Goal: Task Accomplishment & Management: Complete application form

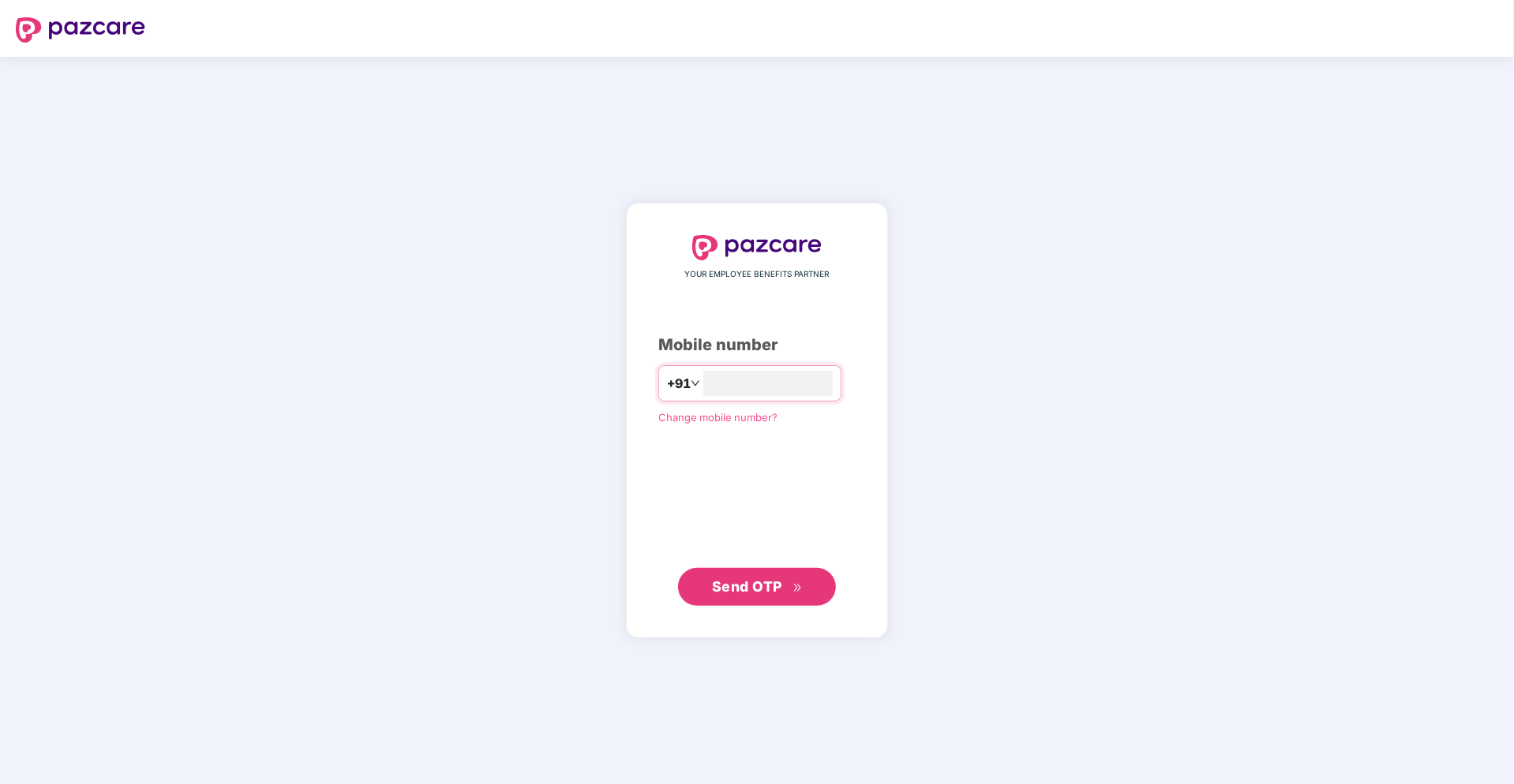
type input "**********"
click at [740, 586] on span "Send OTP" at bounding box center [747, 586] width 70 height 17
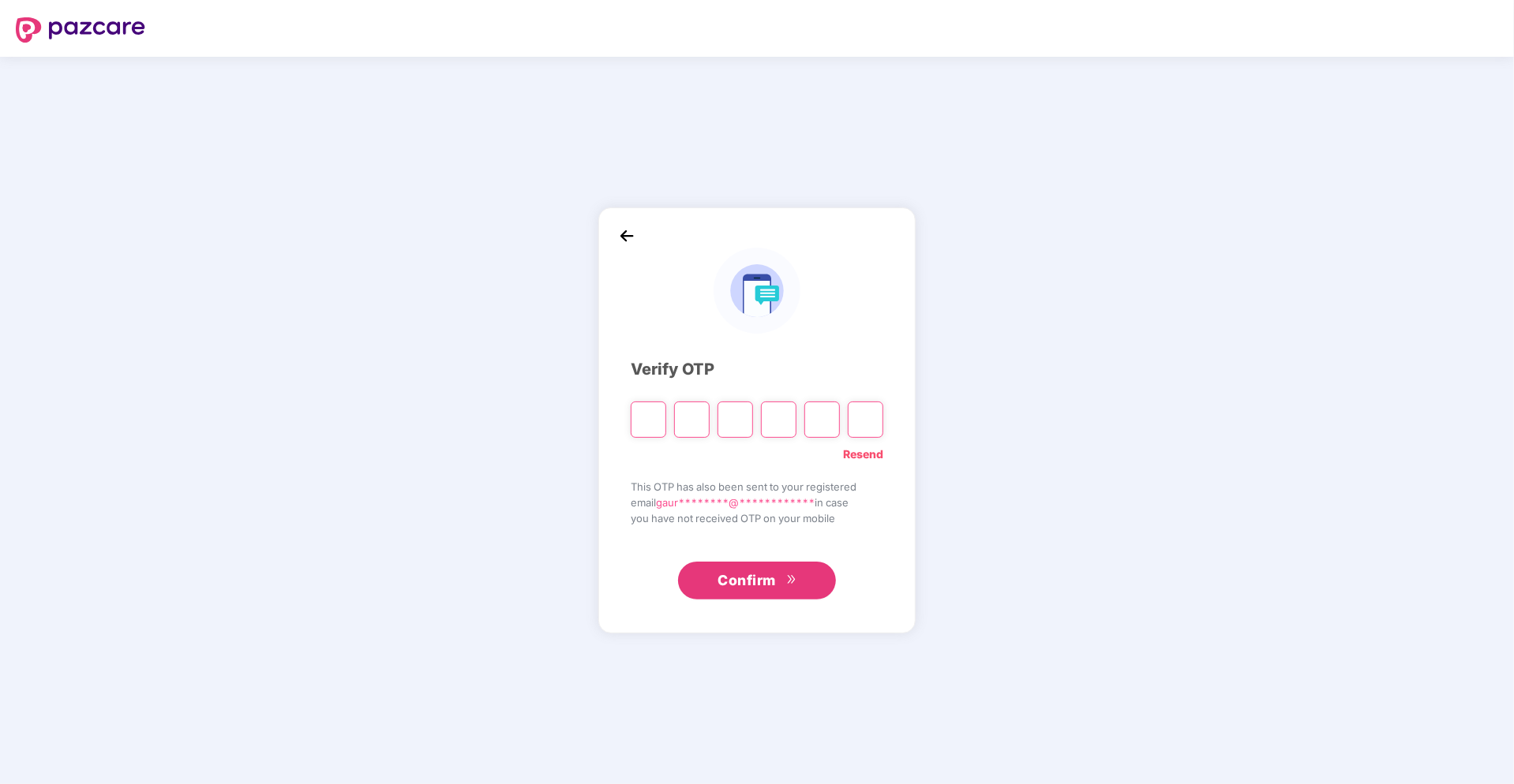
type input "*"
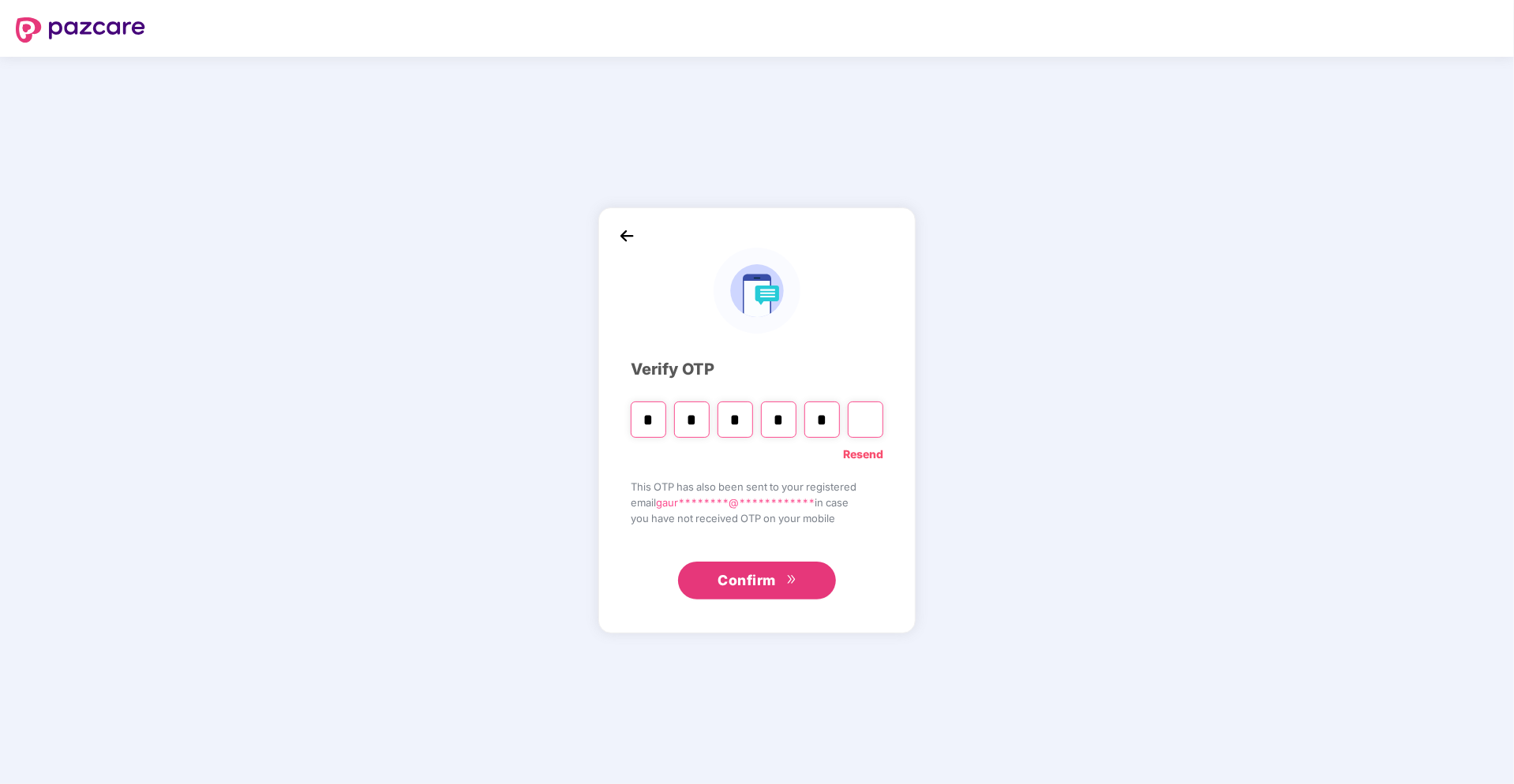
type input "*"
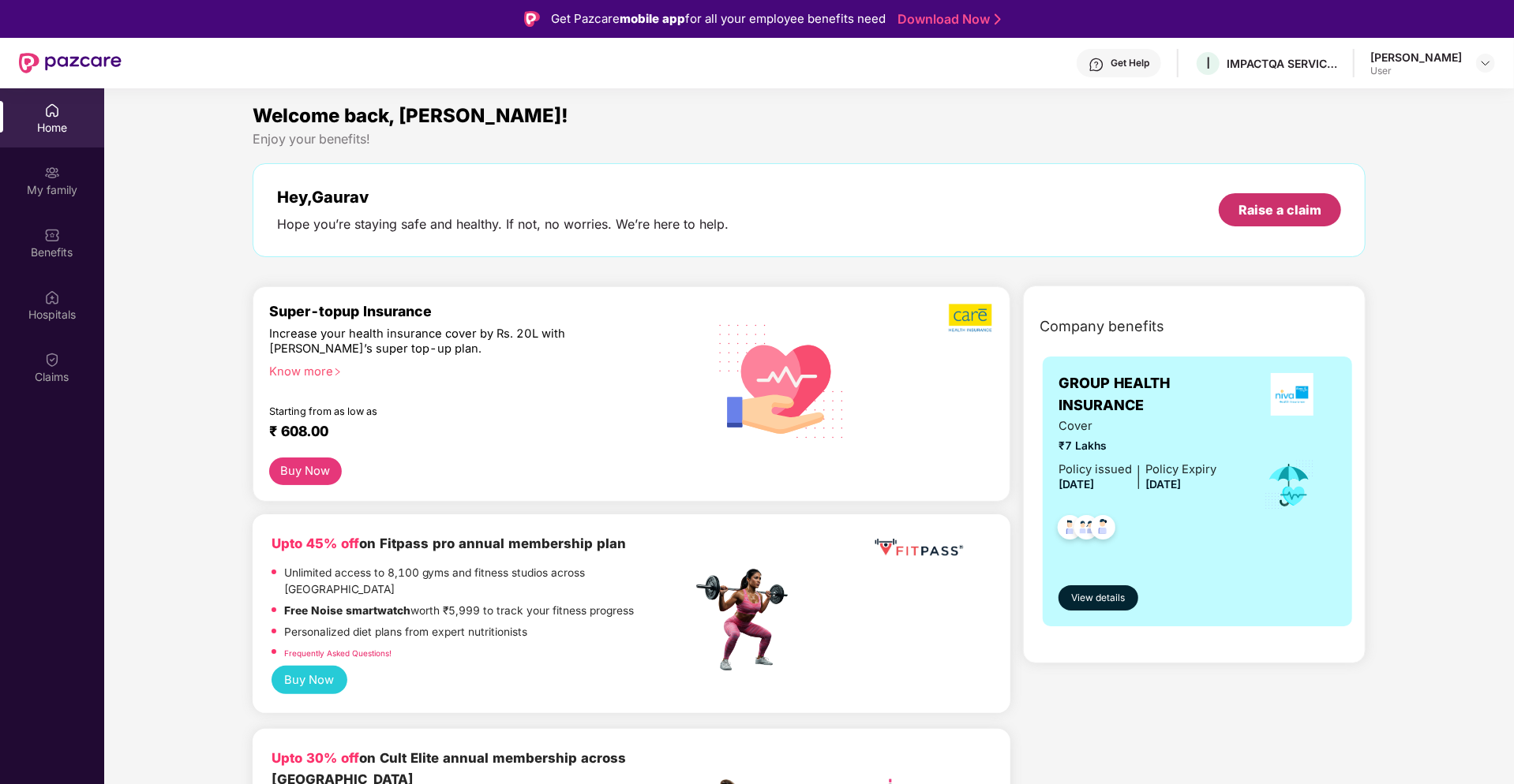
click at [1296, 218] on div "Raise a claim" at bounding box center [1280, 209] width 83 height 17
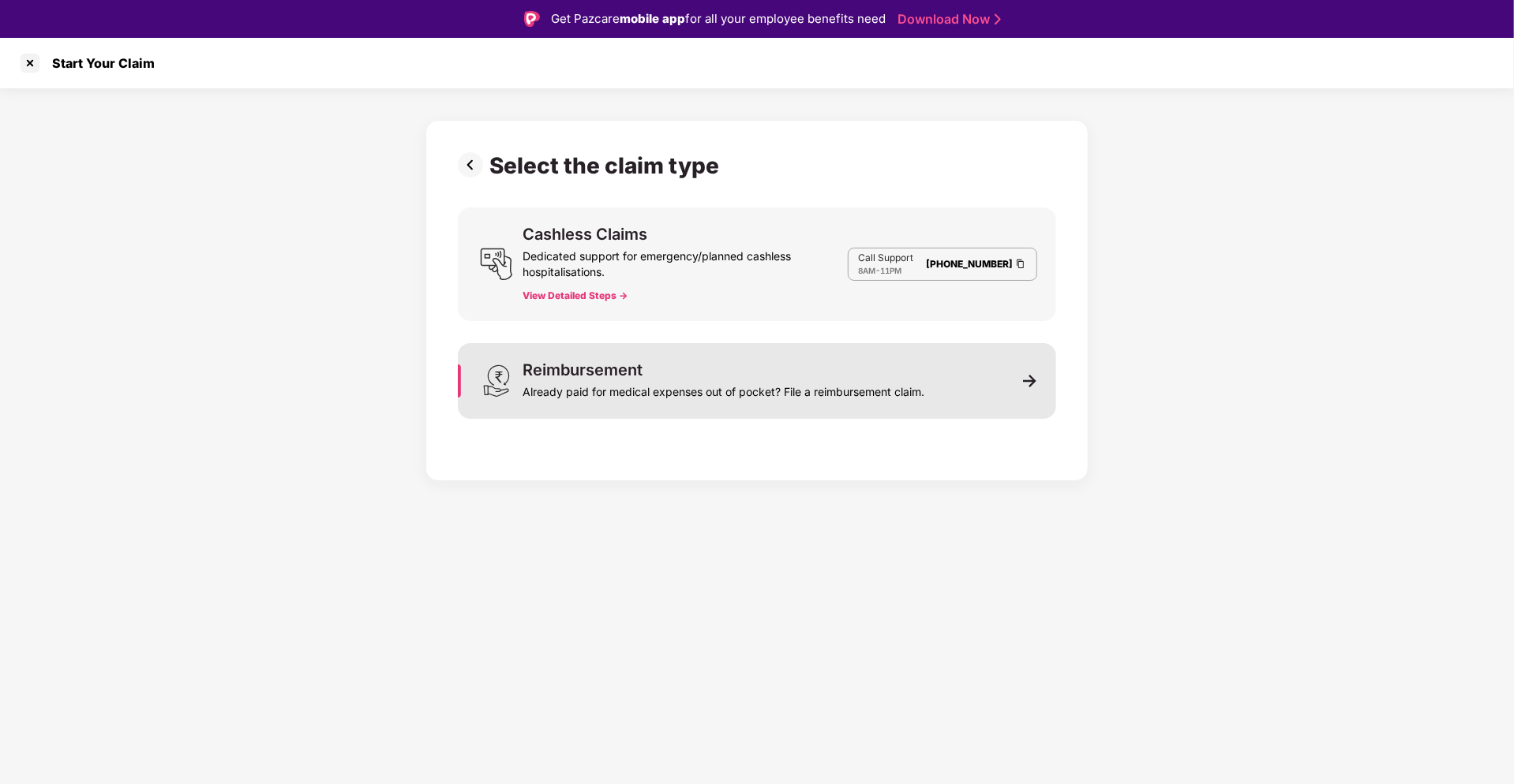
click at [671, 370] on div "Reimbursement Already paid for medical expenses out of pocket? File a reimburse…" at bounding box center [723, 382] width 402 height 38
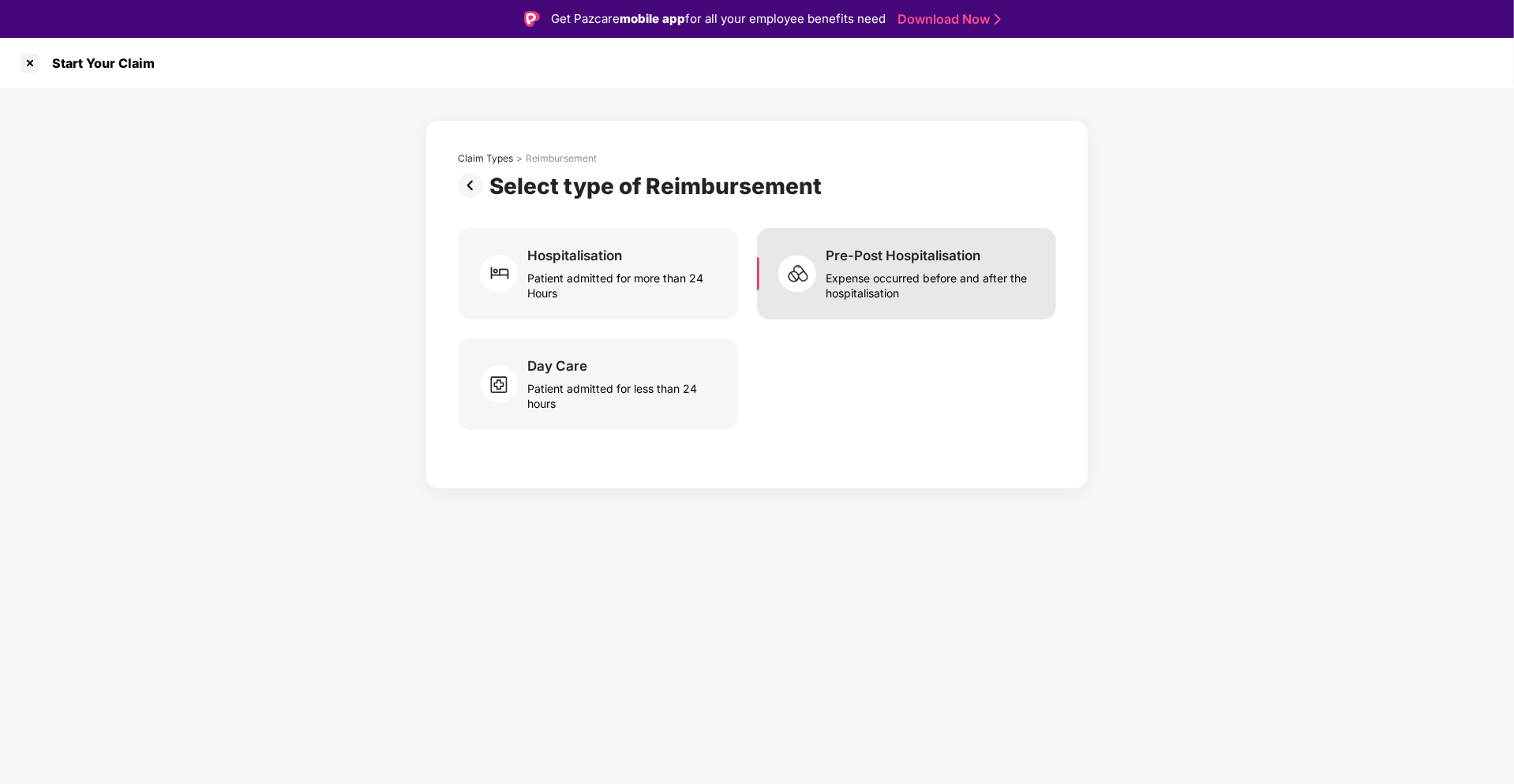
click at [899, 258] on div "Pre-Post Hospitalisation" at bounding box center [902, 255] width 154 height 17
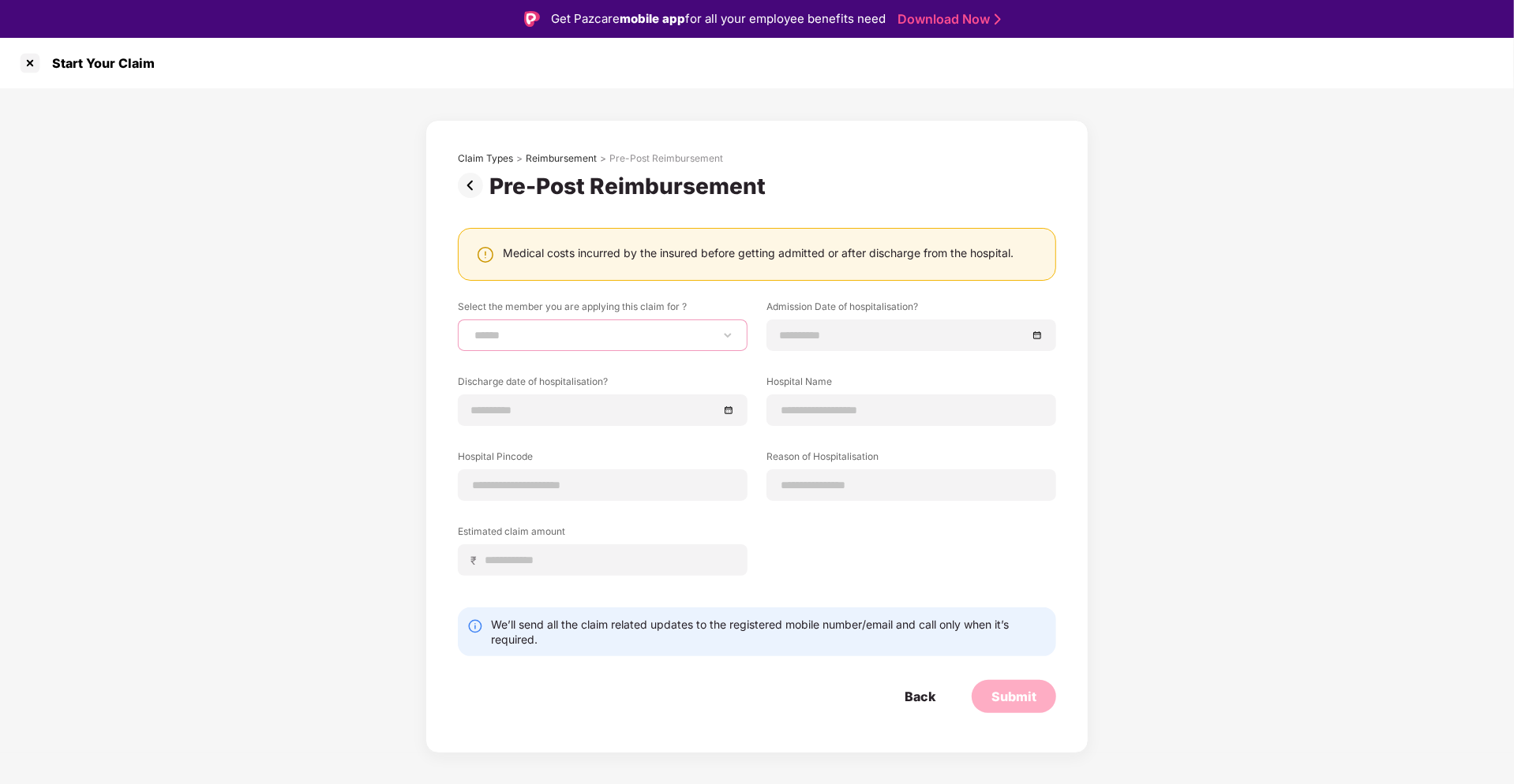
click at [583, 332] on select "**********" at bounding box center [603, 335] width 263 height 13
select select "**********"
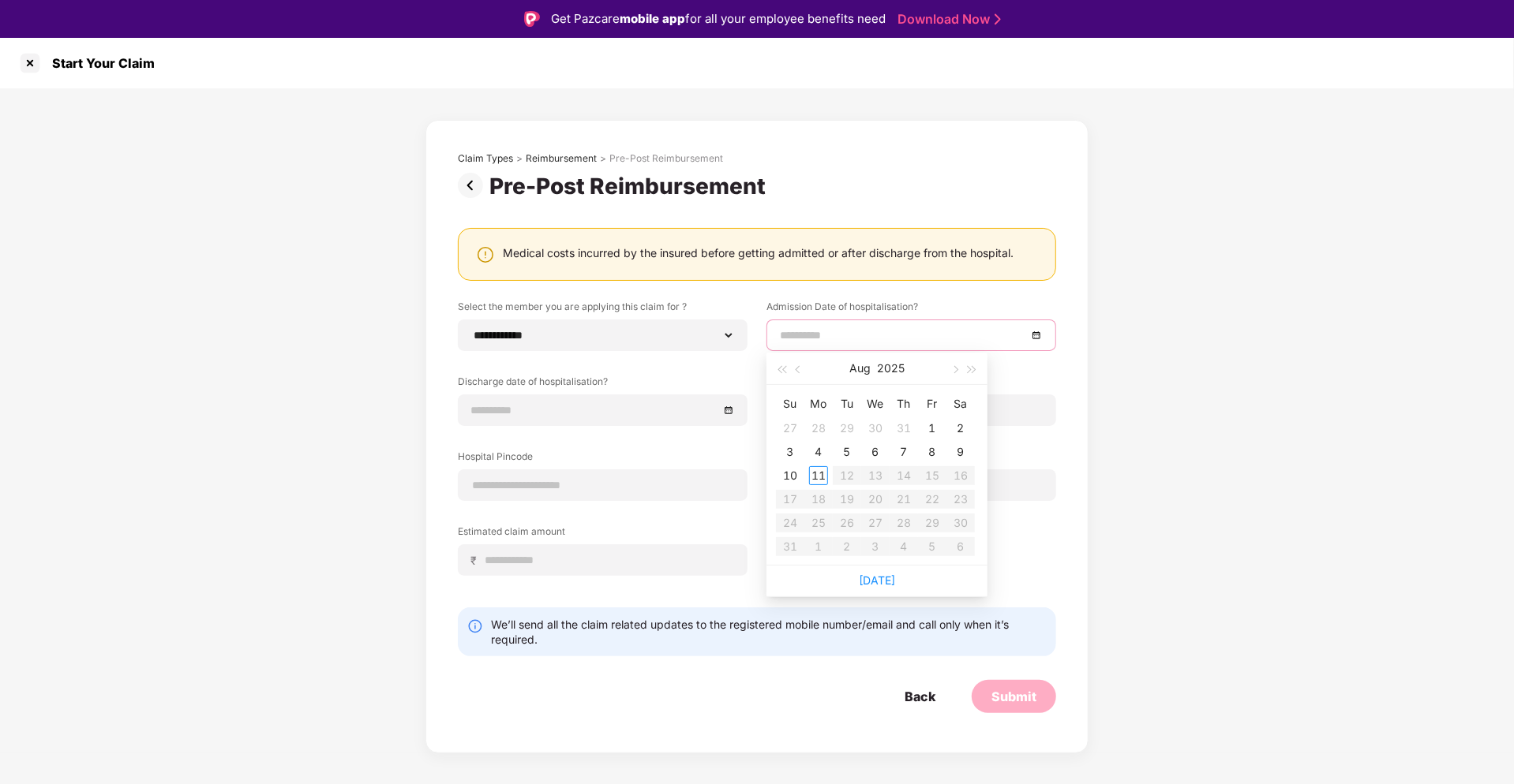
click at [820, 331] on input at bounding box center [903, 335] width 247 height 17
click at [796, 370] on span "button" at bounding box center [799, 370] width 8 height 8
type input "**********"
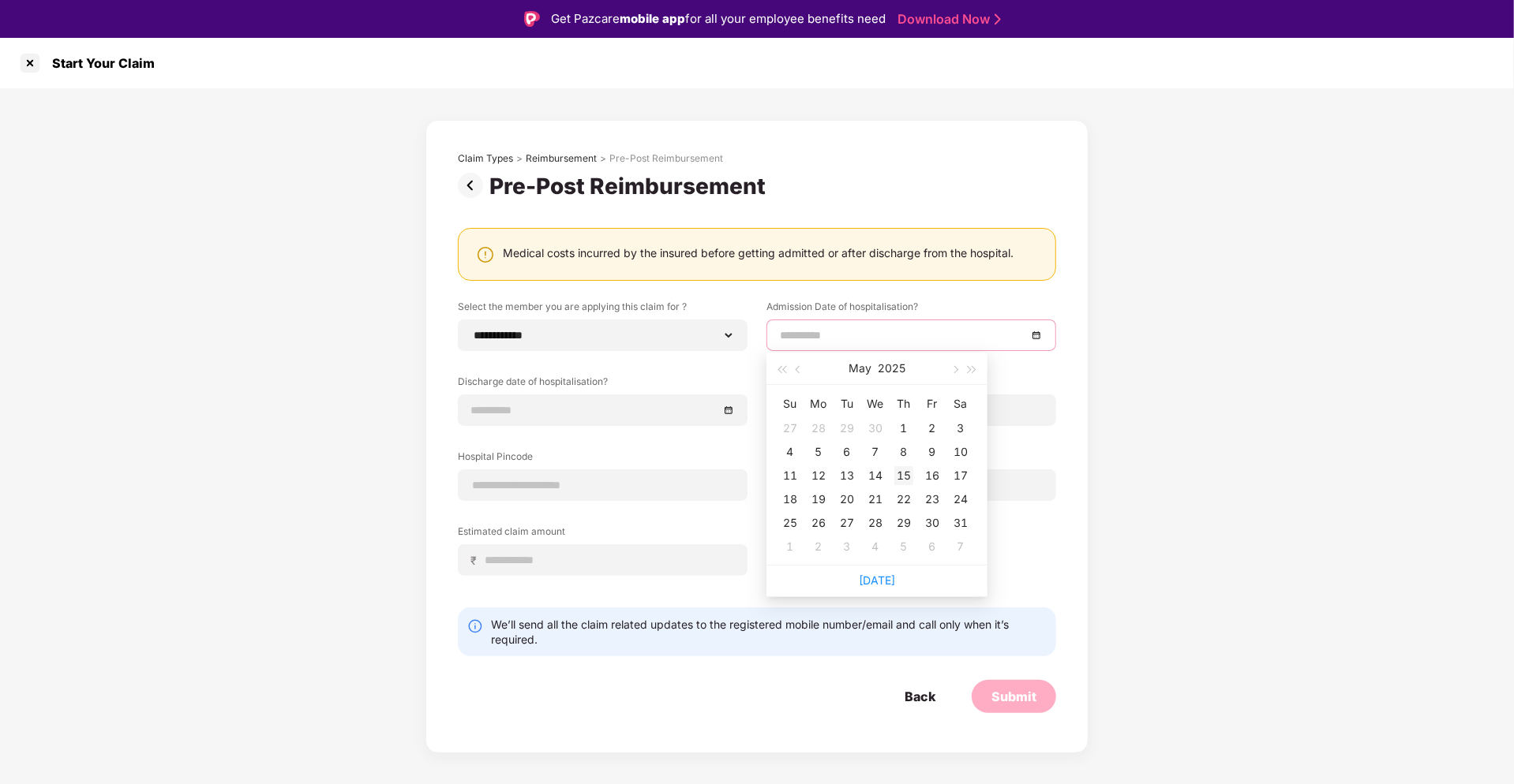
click at [900, 474] on div "15" at bounding box center [903, 475] width 19 height 19
click at [601, 415] on input at bounding box center [595, 409] width 247 height 17
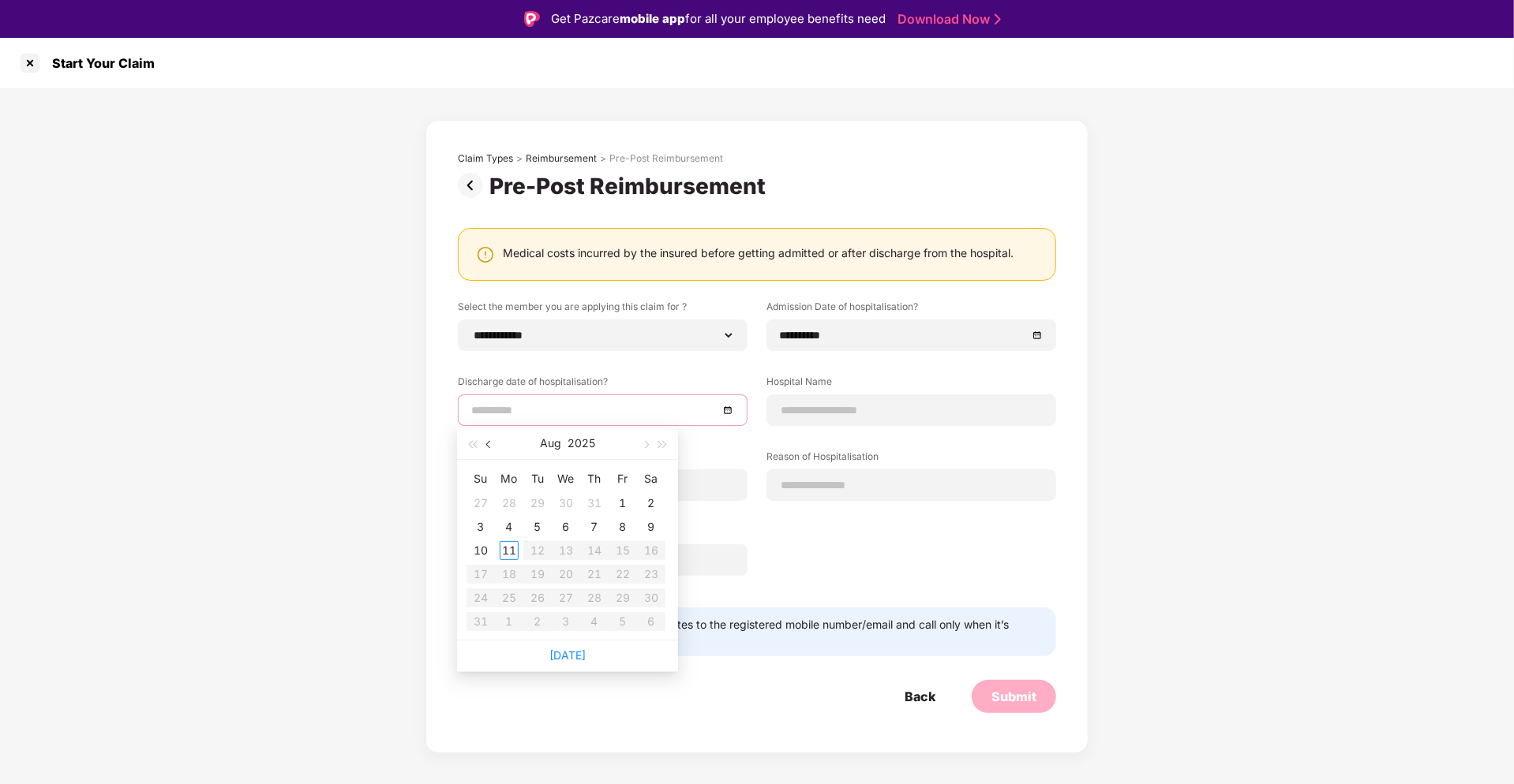
click at [495, 438] on button "button" at bounding box center [488, 443] width 17 height 32
type input "**********"
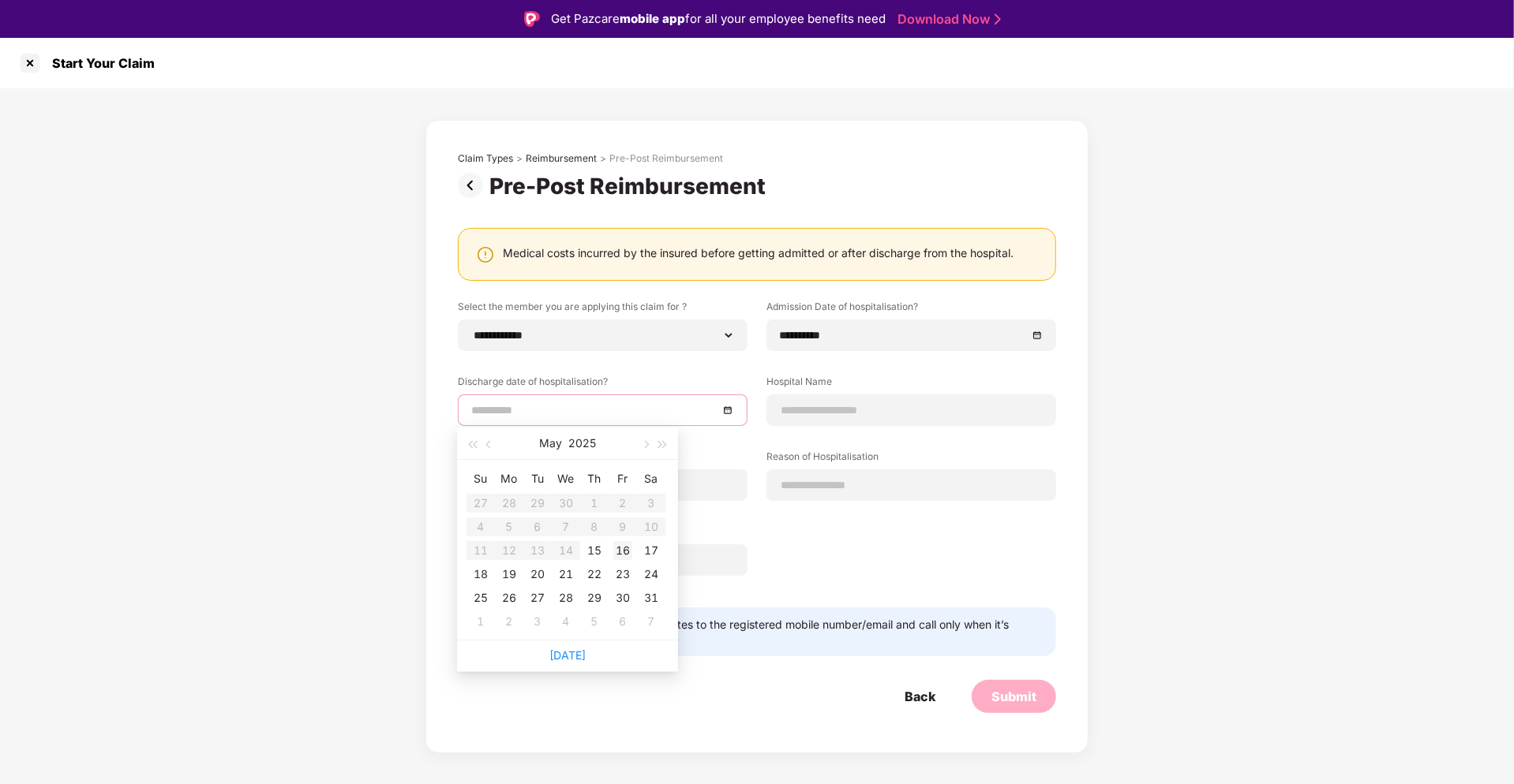
click at [625, 555] on div "16" at bounding box center [622, 550] width 19 height 19
click at [851, 415] on input at bounding box center [911, 410] width 263 height 17
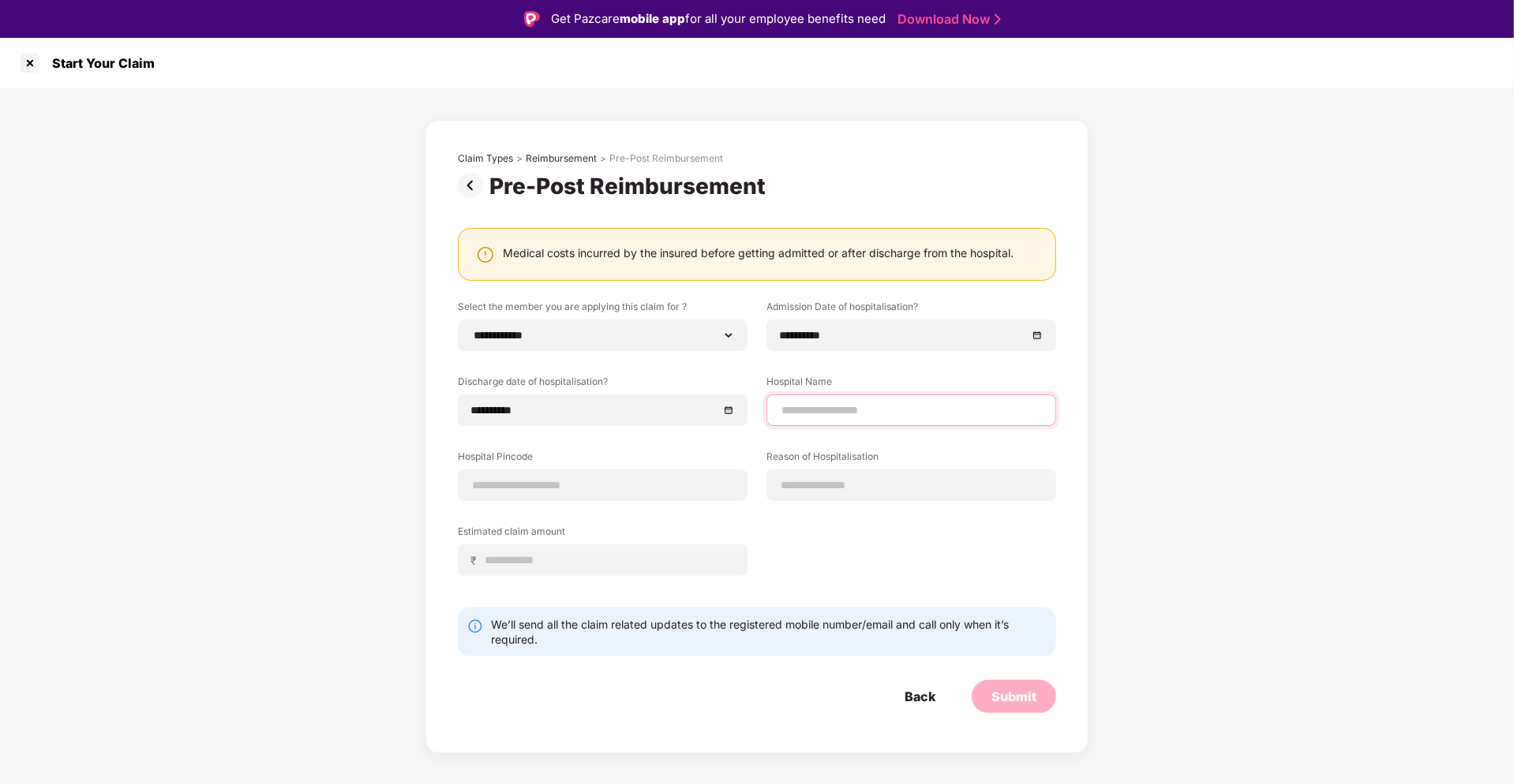
type input "**********"
click at [586, 485] on input at bounding box center [603, 485] width 263 height 17
type input "******"
select select "*******"
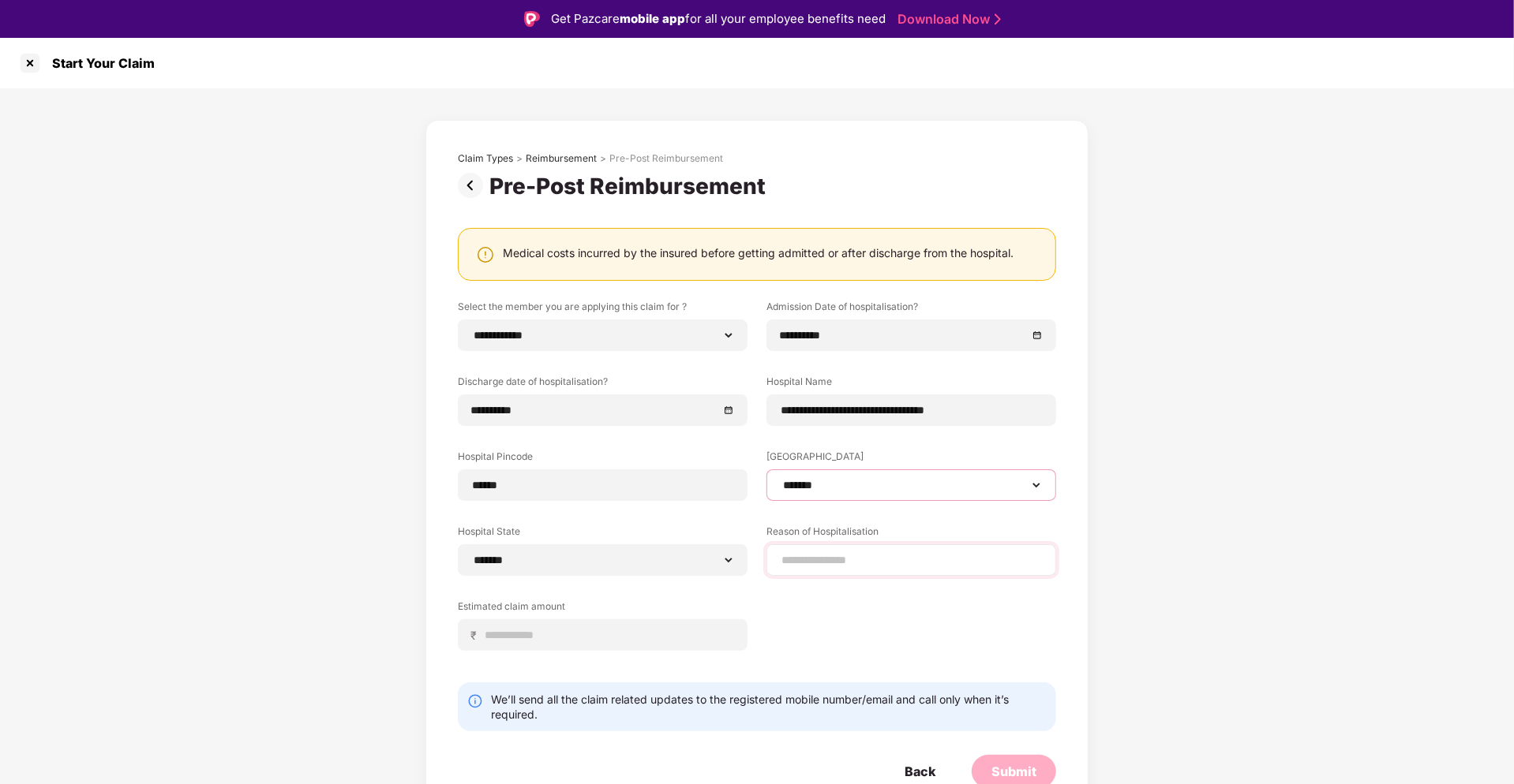
click at [848, 480] on select "**********" at bounding box center [911, 485] width 263 height 13
click at [805, 560] on input at bounding box center [911, 560] width 263 height 17
type input "**********"
click at [512, 629] on input at bounding box center [608, 636] width 250 height 17
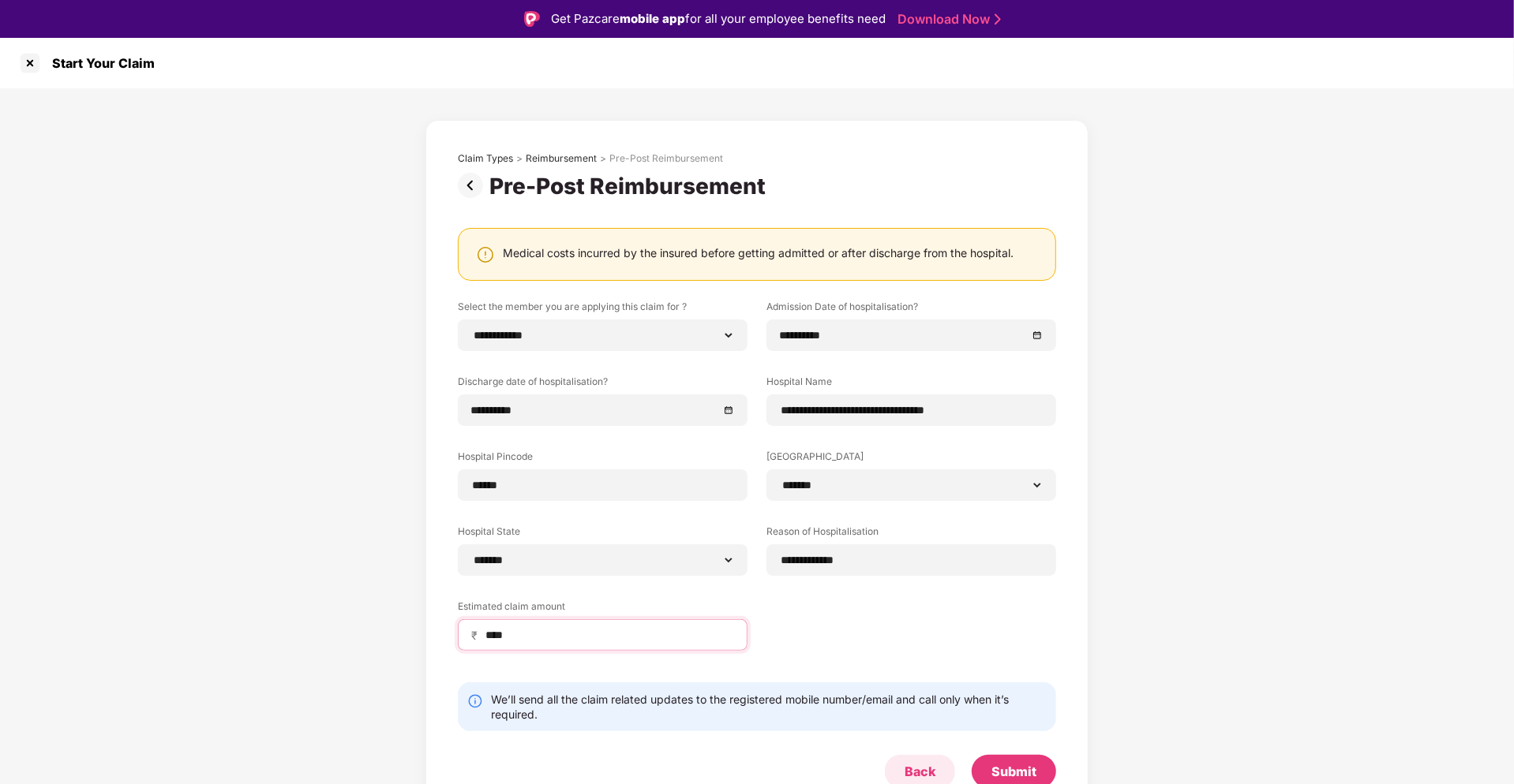
type input "****"
click at [856, 628] on div "**********" at bounding box center [757, 487] width 598 height 375
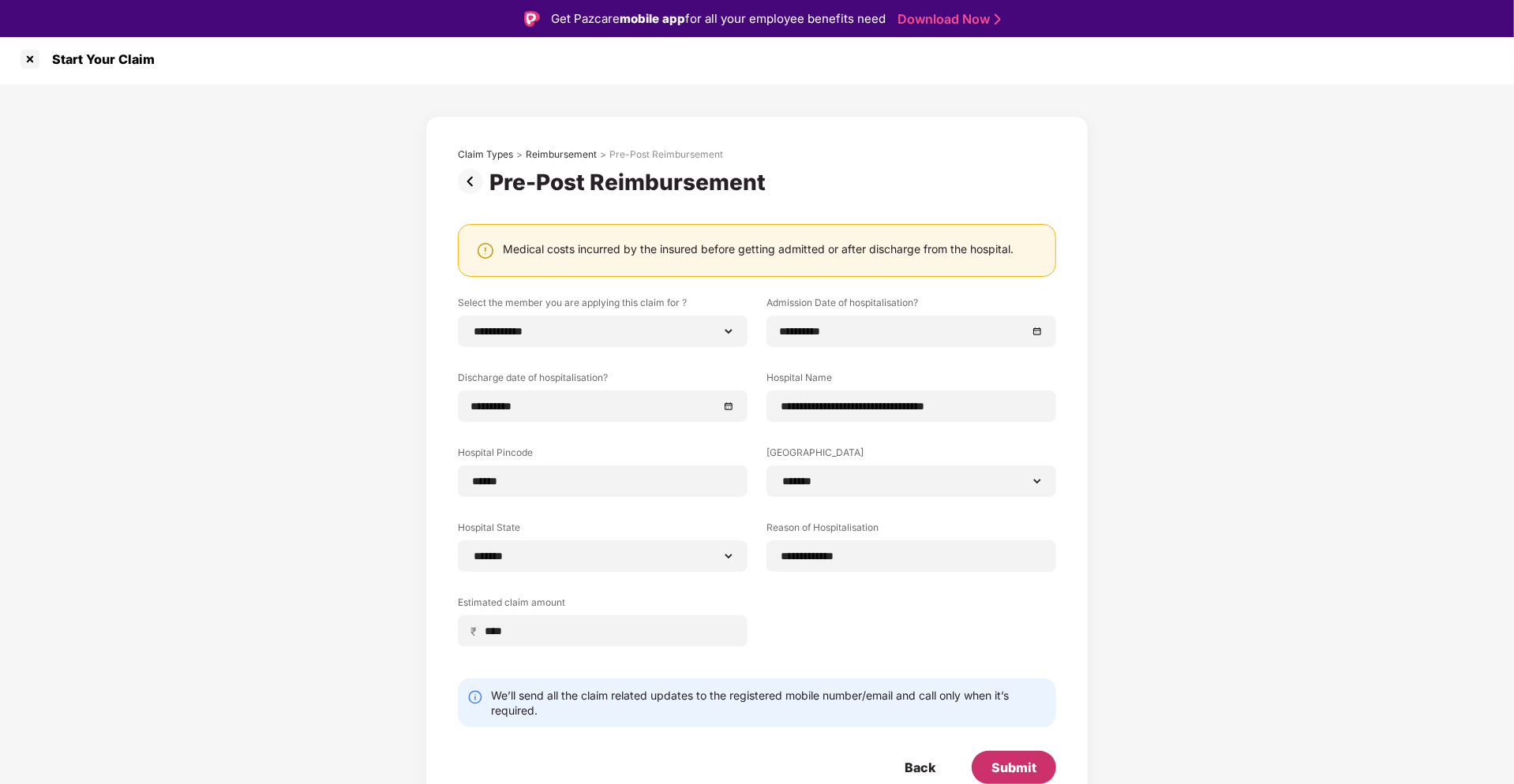
click at [1027, 769] on div "Submit" at bounding box center [1014, 767] width 45 height 17
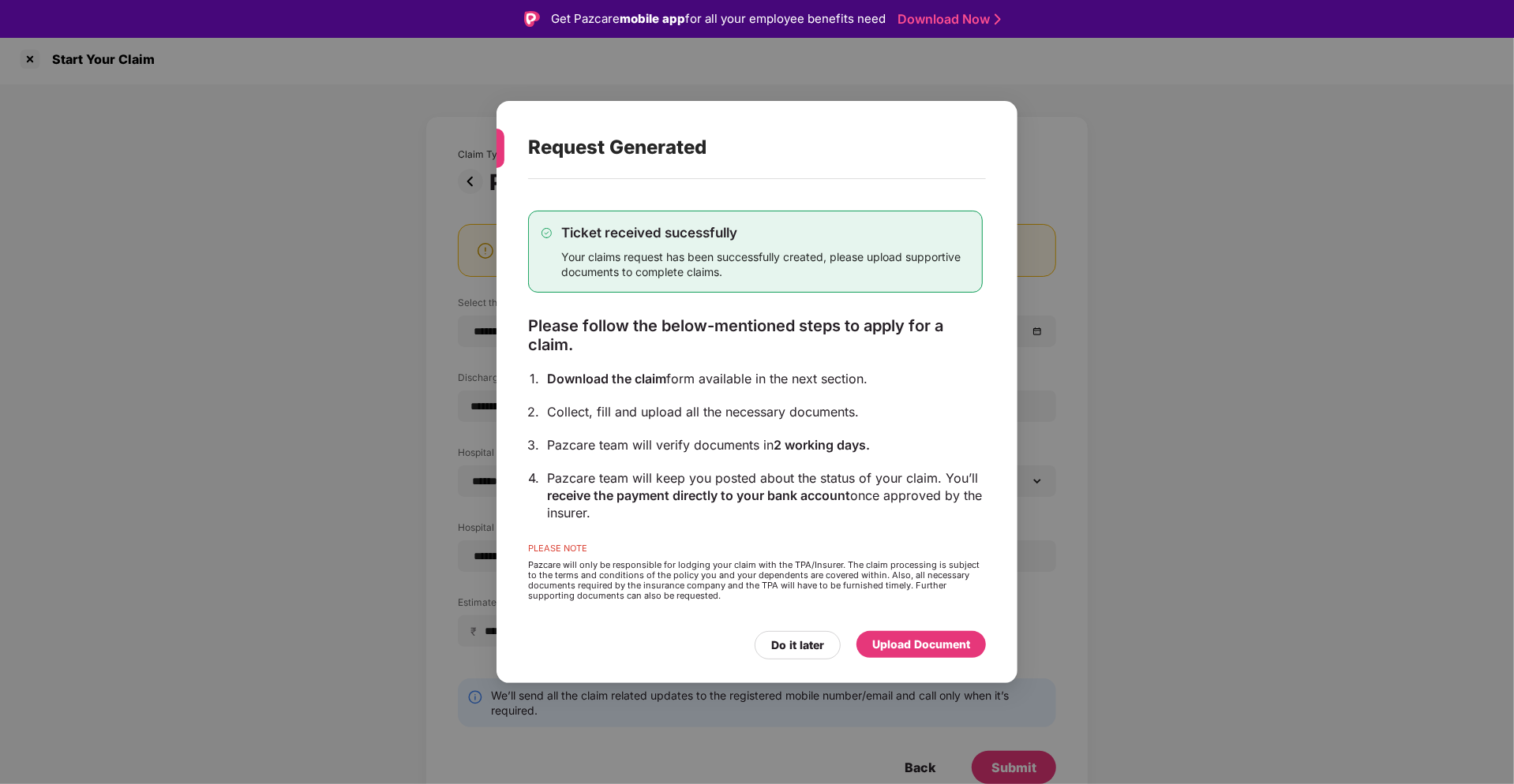
click at [907, 651] on div "Upload Document" at bounding box center [921, 644] width 98 height 17
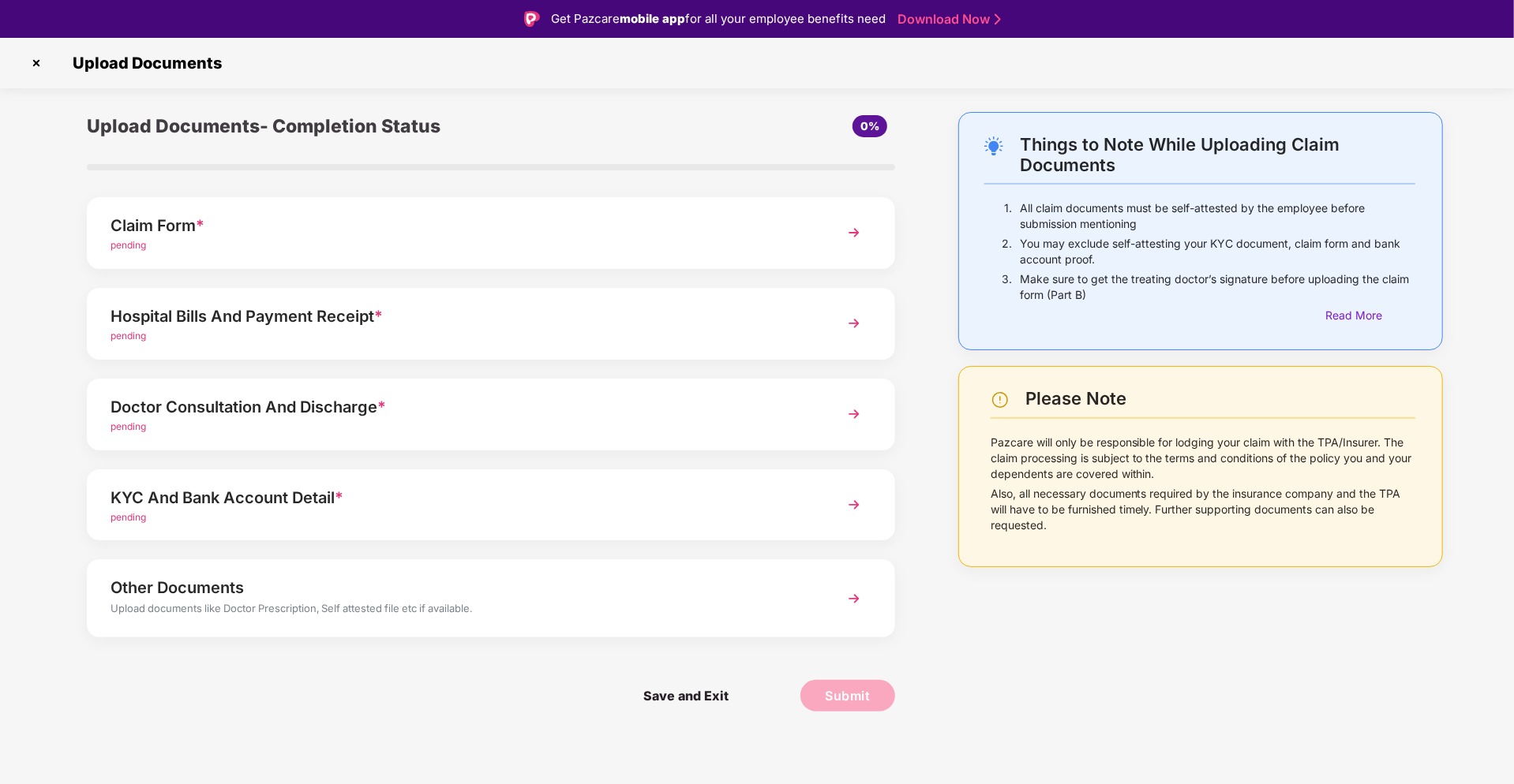
click at [332, 344] on div "Hospital Bills And Payment Receipt * pending" at bounding box center [490, 324] width 808 height 72
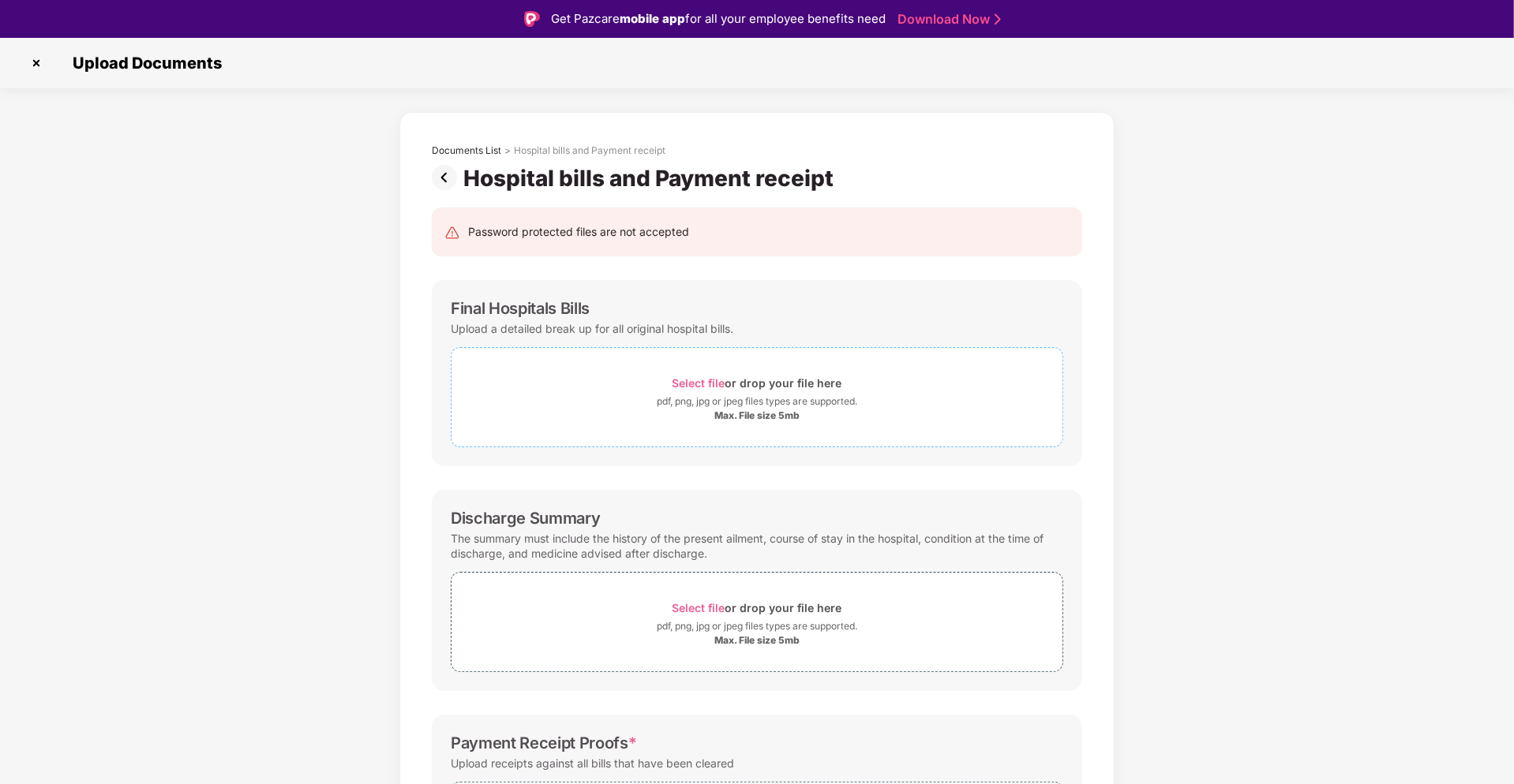
scroll to position [170, 0]
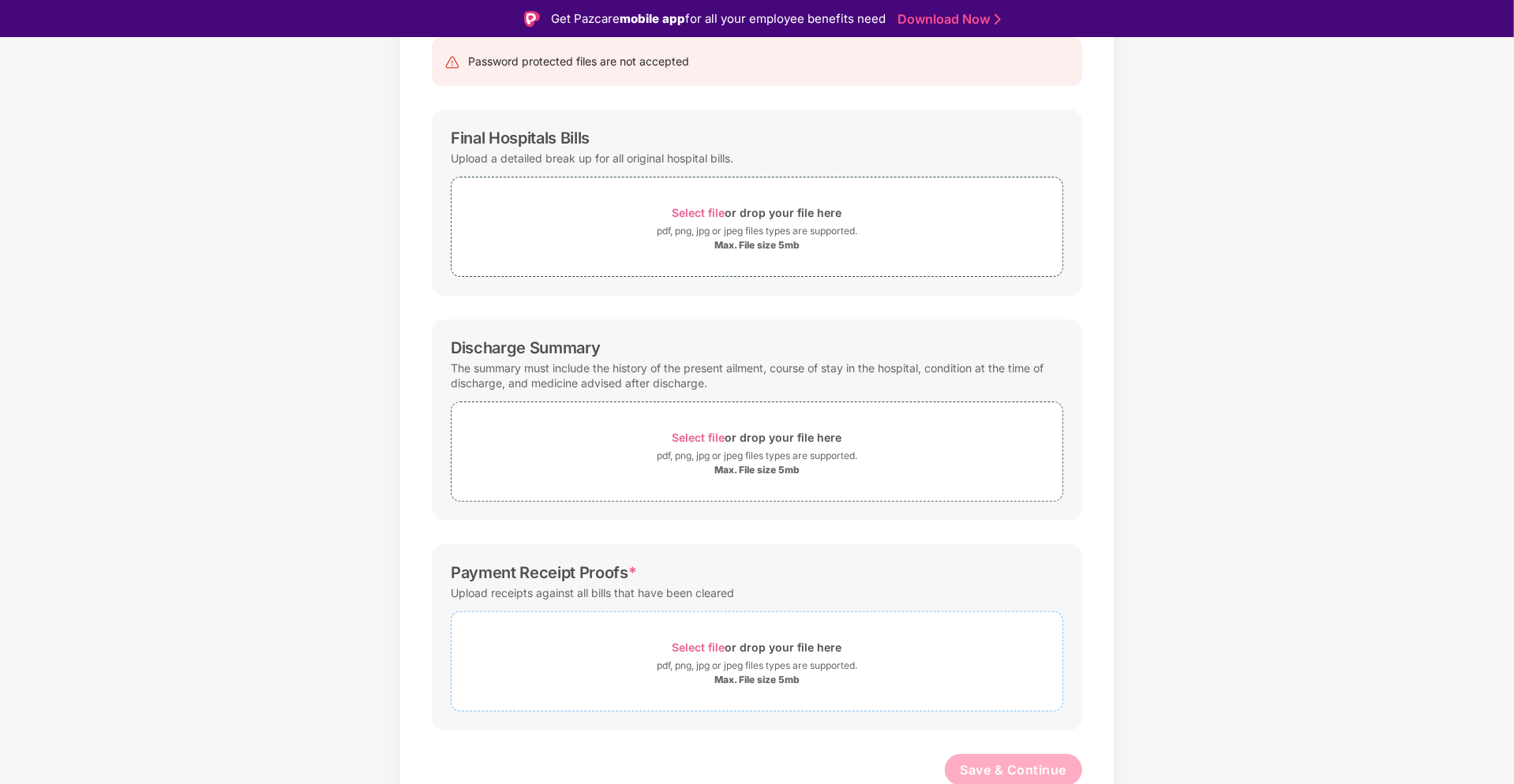
click at [712, 647] on span "Select file" at bounding box center [699, 647] width 53 height 13
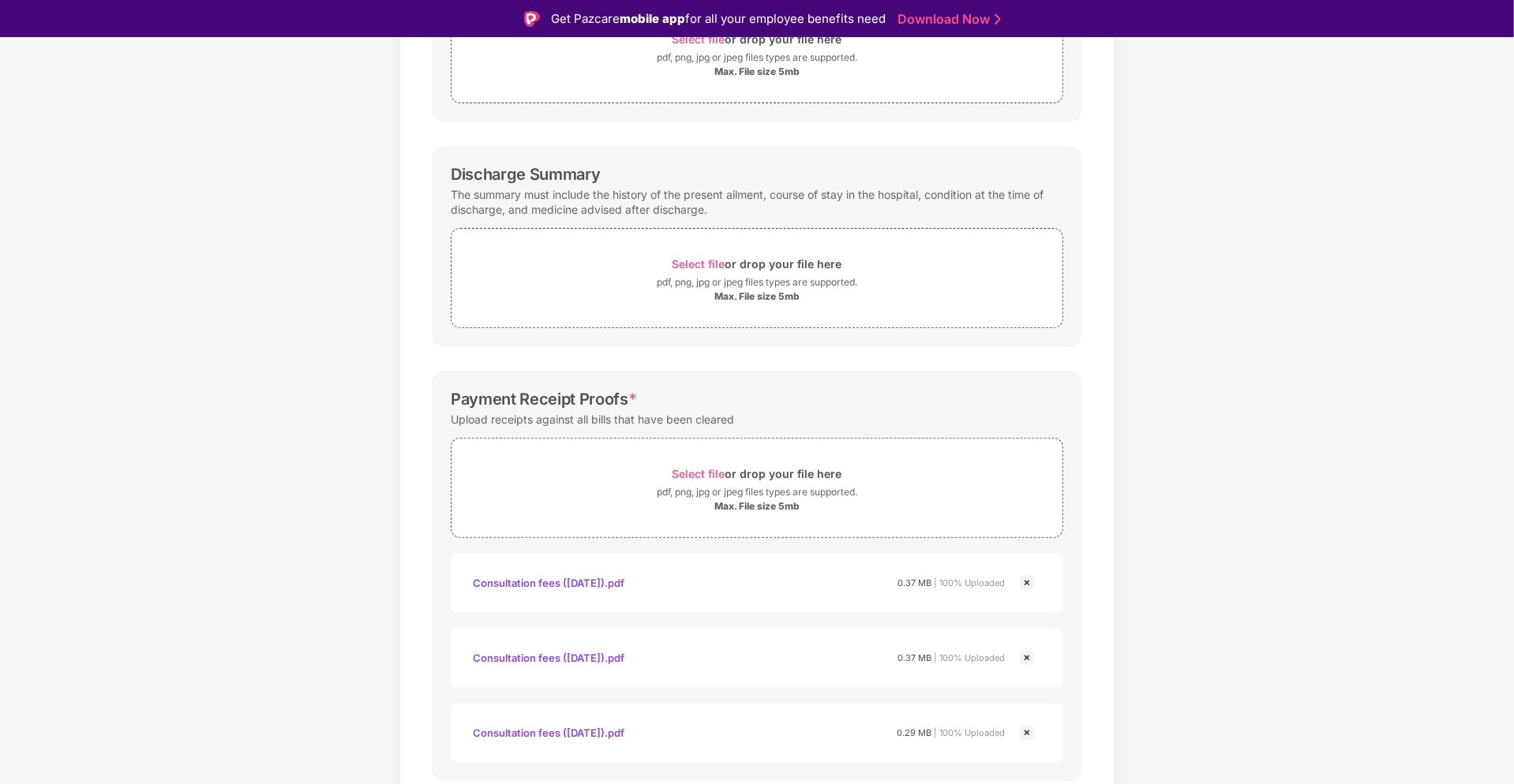
scroll to position [395, 0]
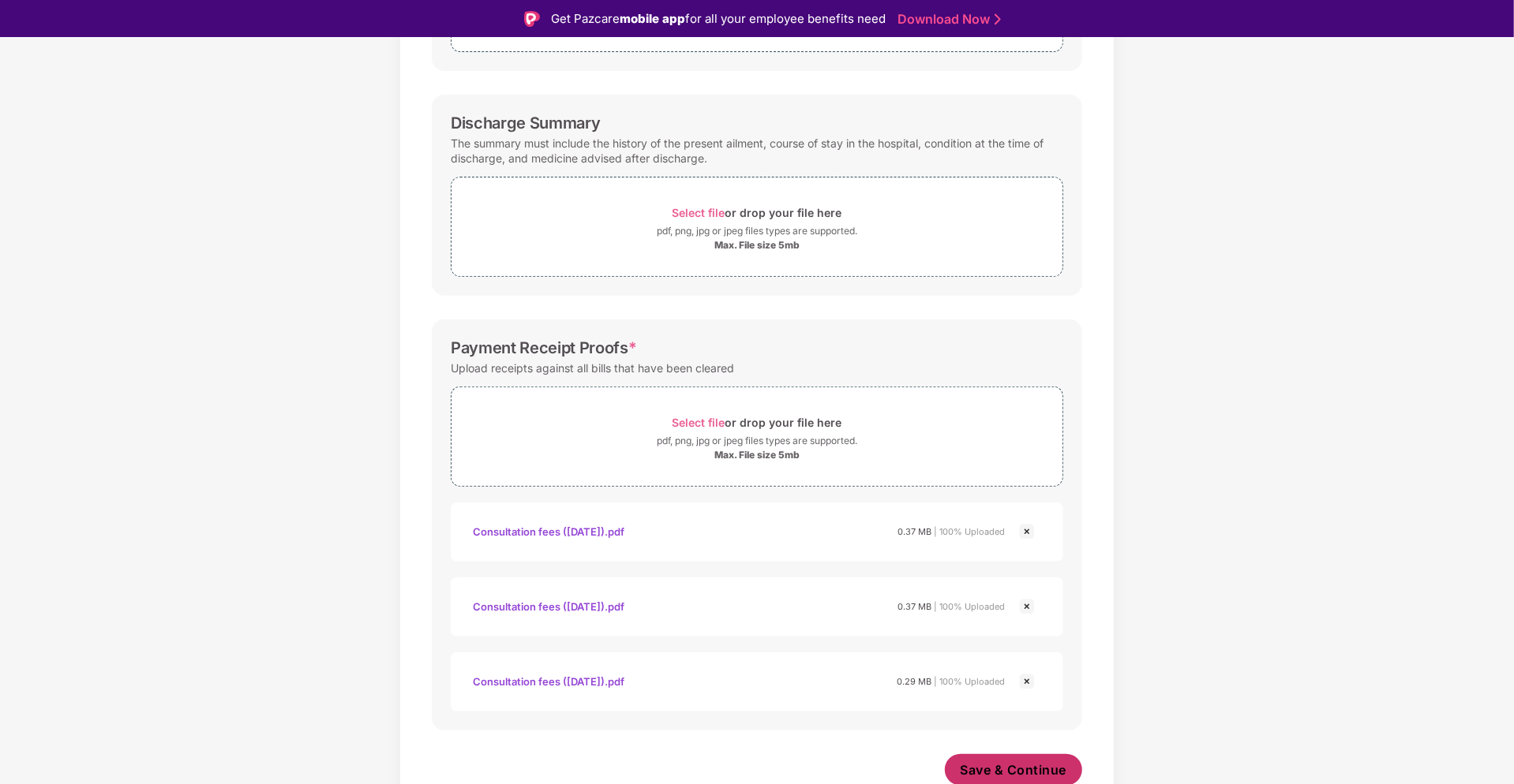
click at [1050, 766] on span "Save & Continue" at bounding box center [1014, 769] width 107 height 17
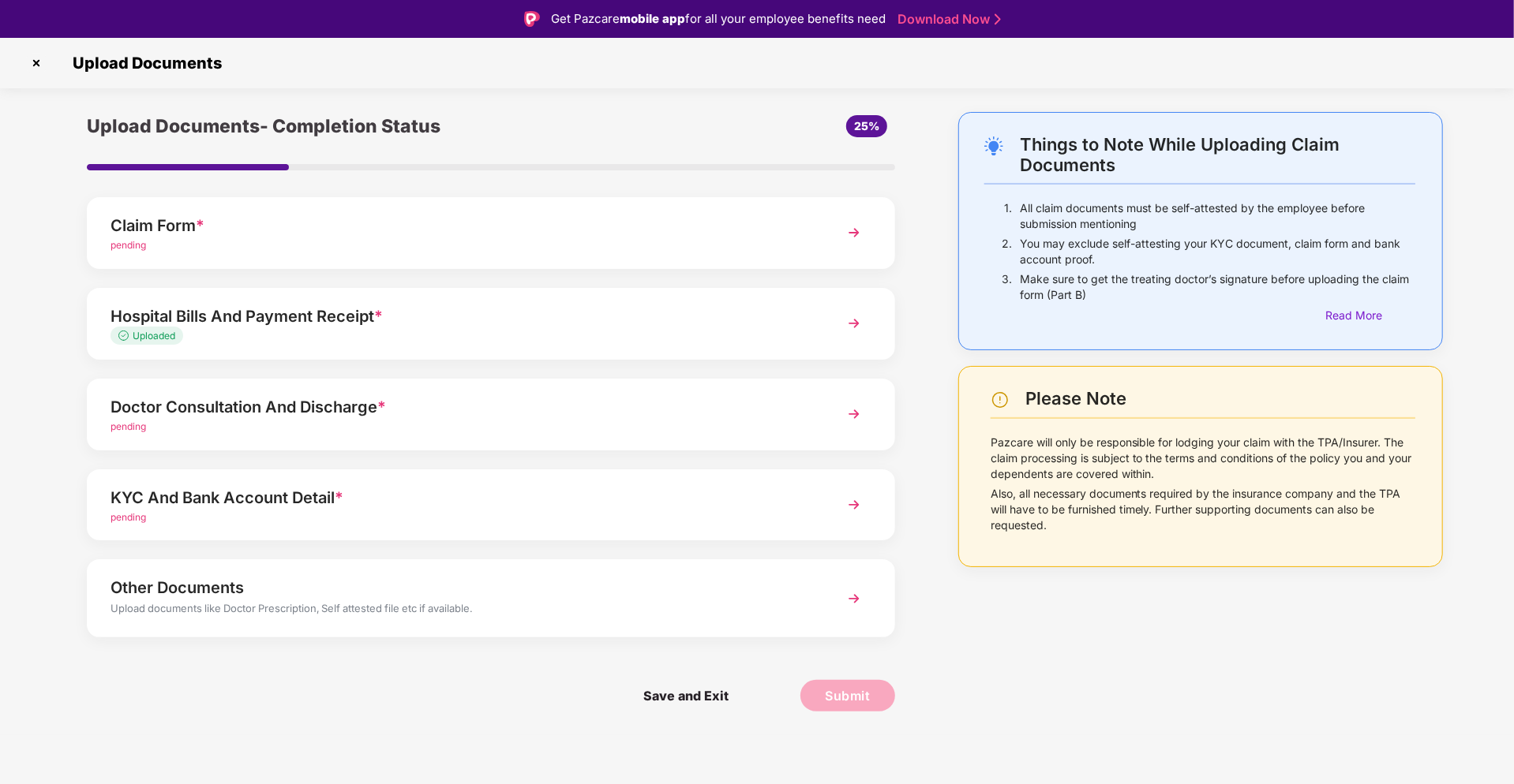
click at [351, 421] on div "pending" at bounding box center [458, 426] width 697 height 15
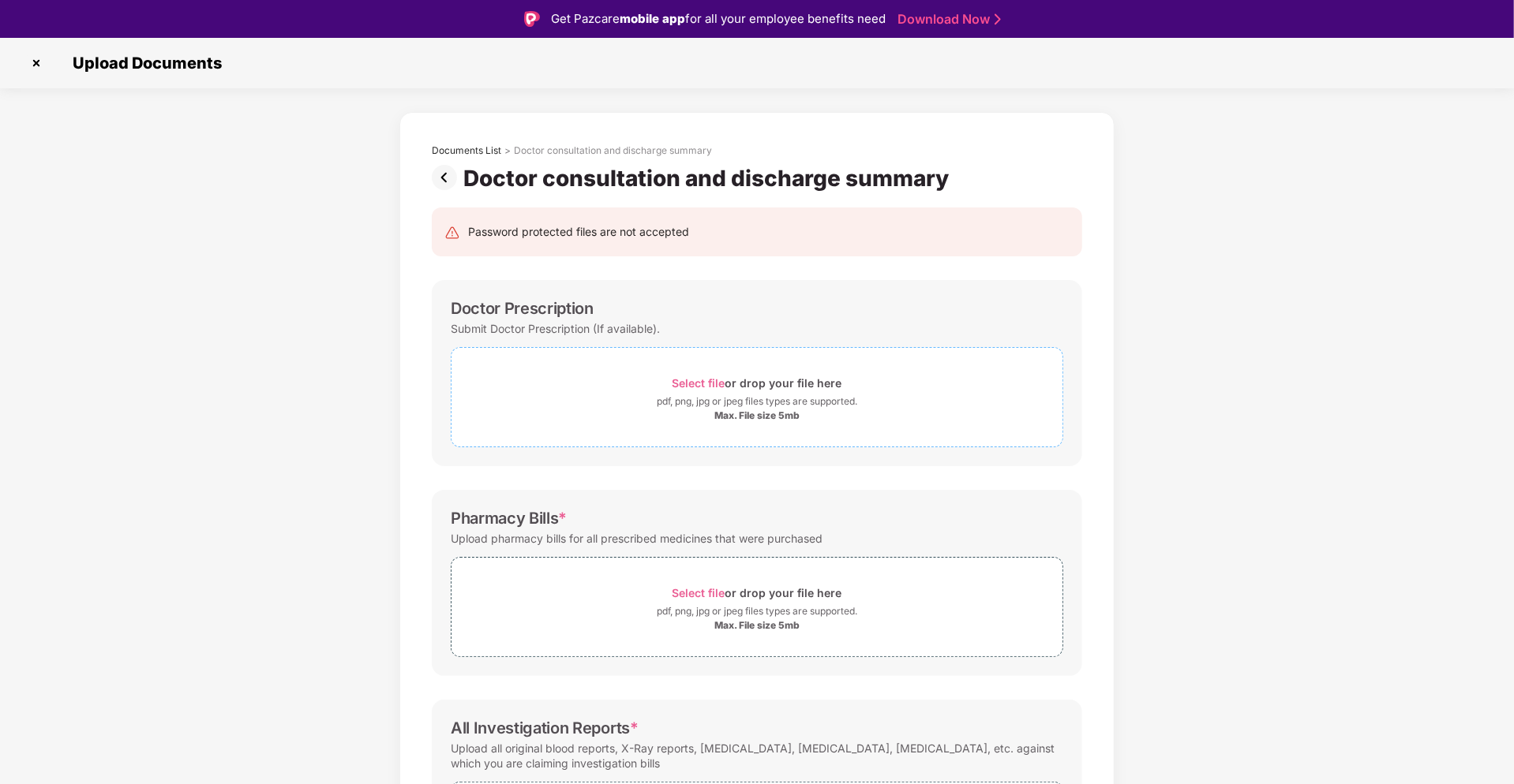
click at [708, 382] on span "Select file" at bounding box center [699, 383] width 53 height 13
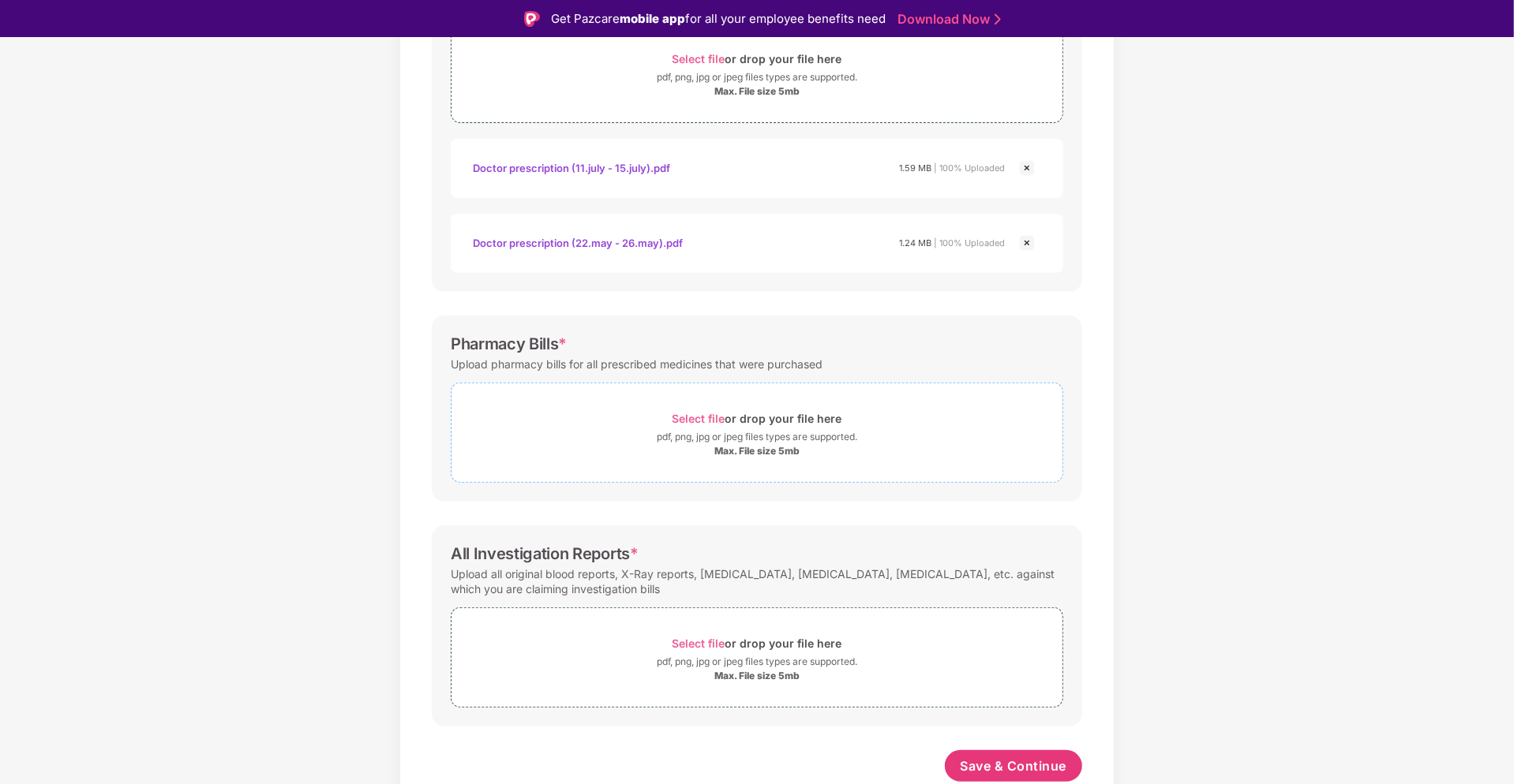
click at [693, 417] on span "Select file" at bounding box center [699, 417] width 53 height 13
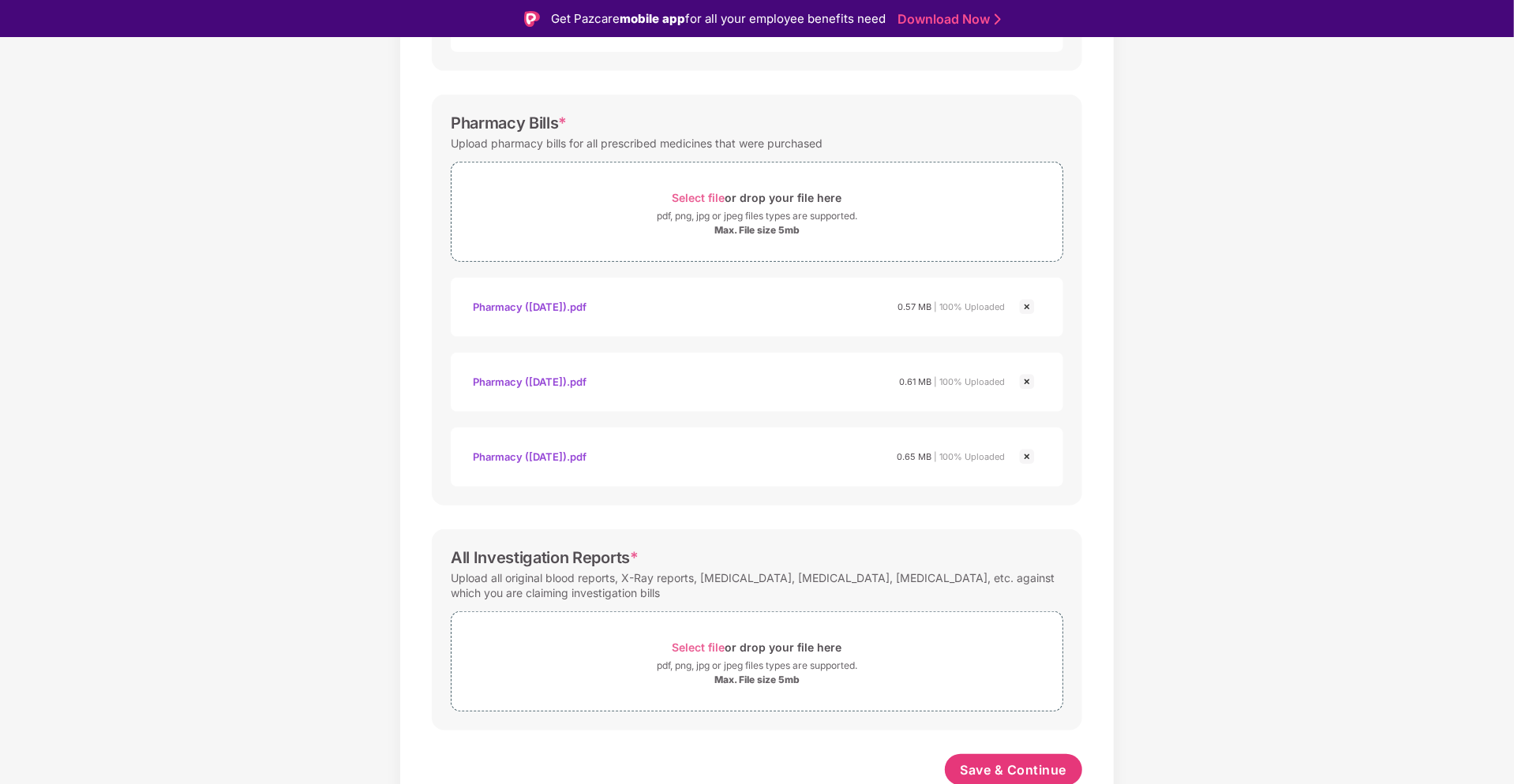
scroll to position [545, 0]
click at [718, 641] on span "Select file" at bounding box center [699, 647] width 53 height 13
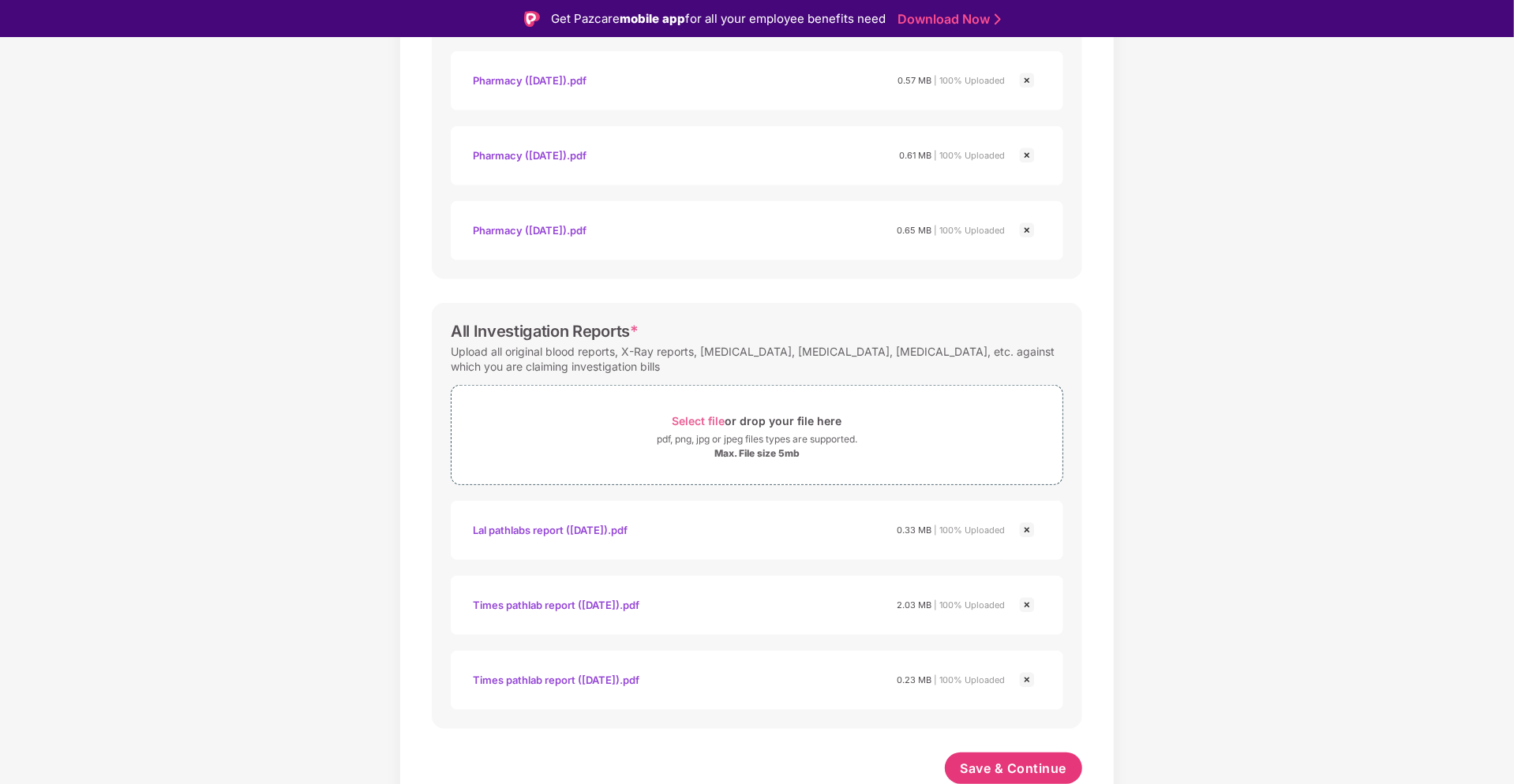
scroll to position [770, 0]
click at [1039, 764] on span "Save & Continue" at bounding box center [1014, 769] width 107 height 17
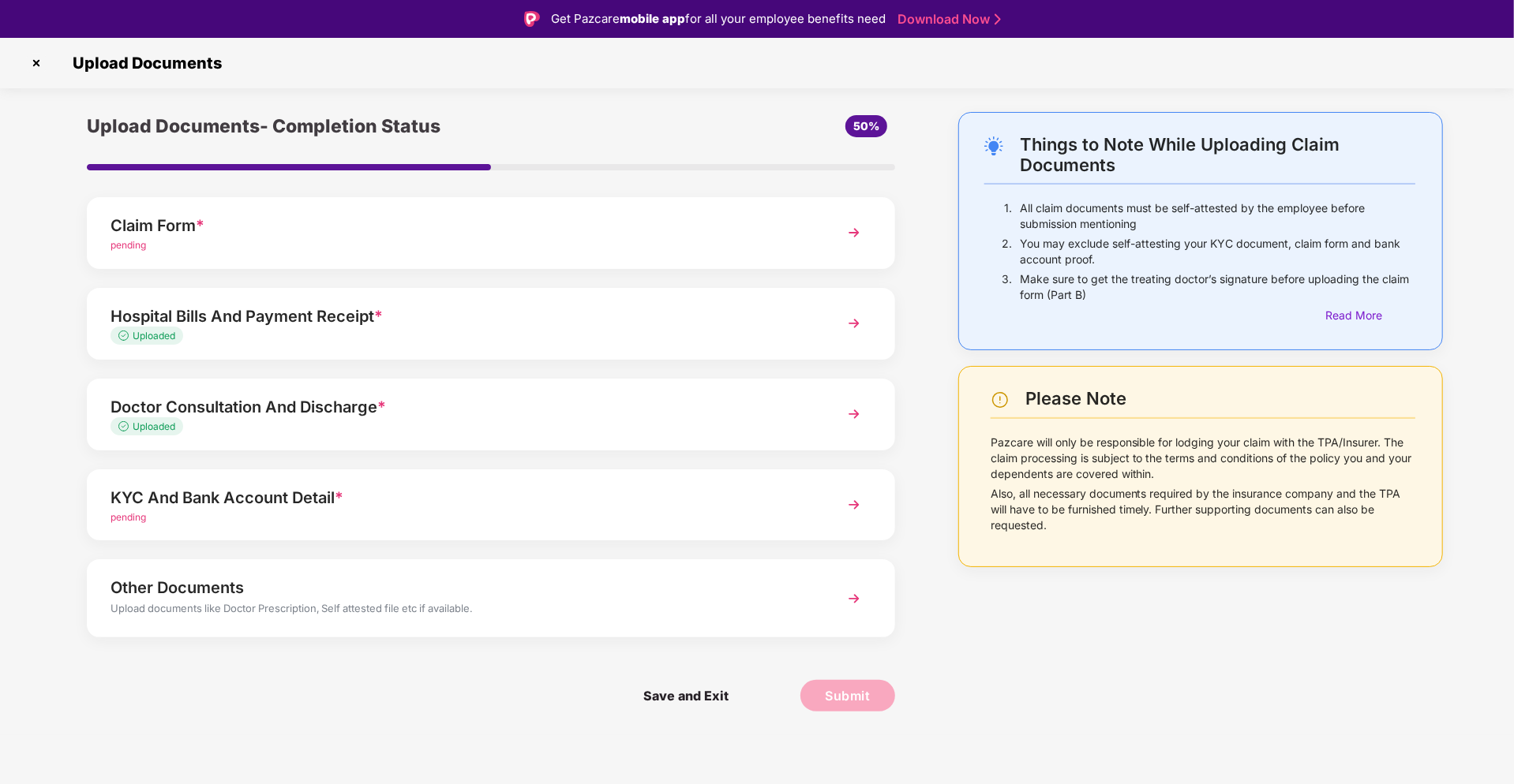
click at [417, 332] on div "Uploaded" at bounding box center [458, 336] width 697 height 15
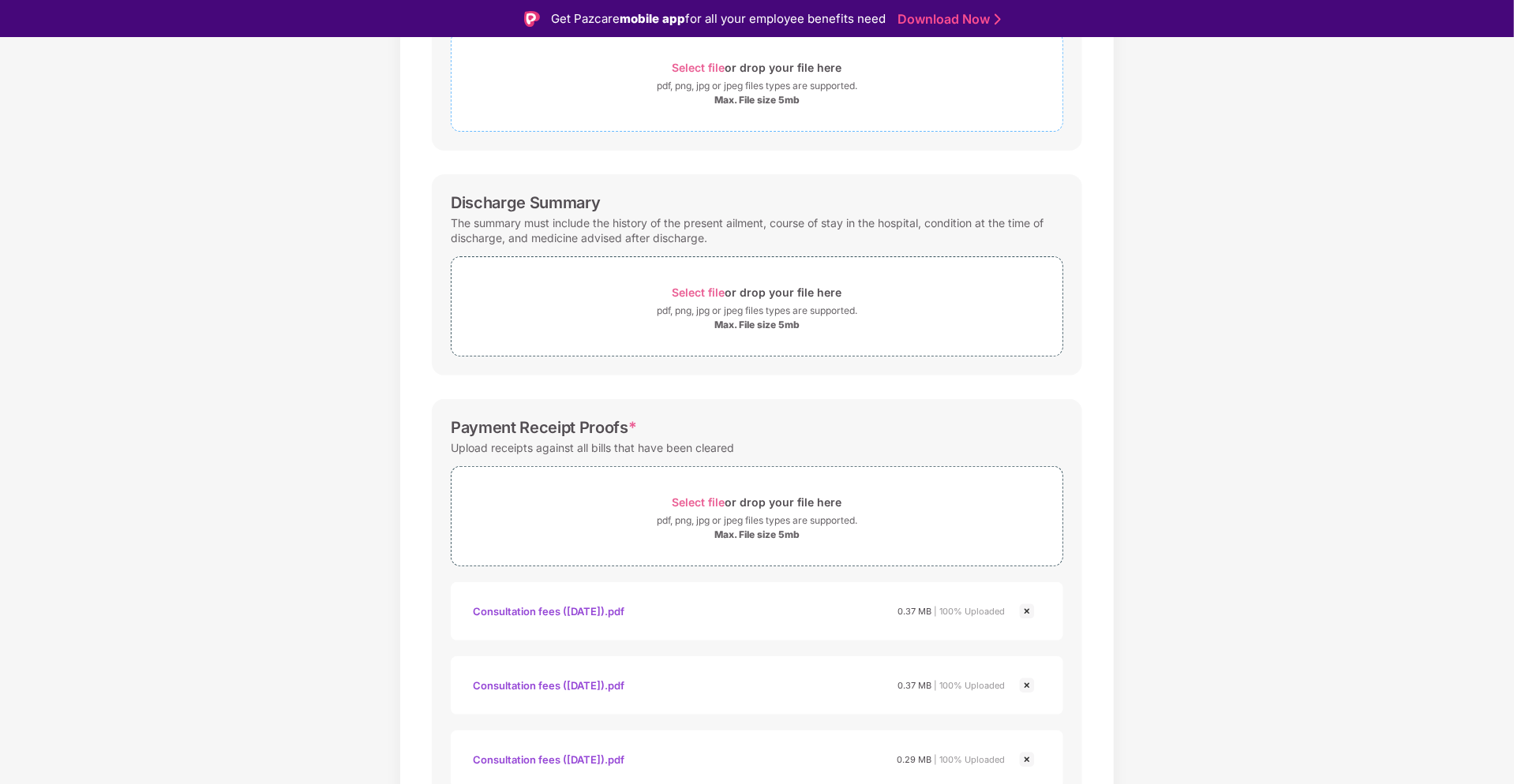
scroll to position [392, 0]
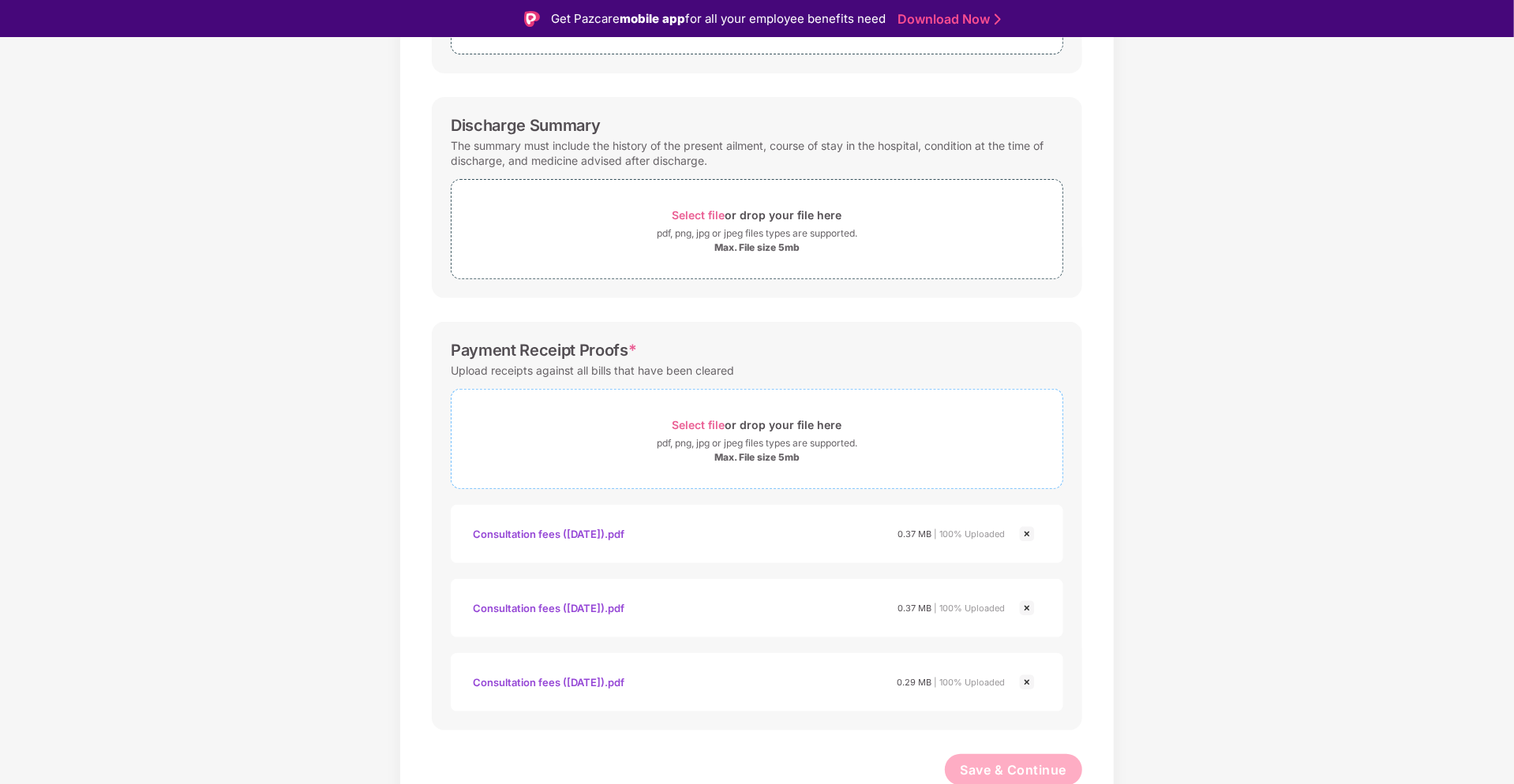
click at [711, 423] on span "Select file" at bounding box center [699, 424] width 53 height 13
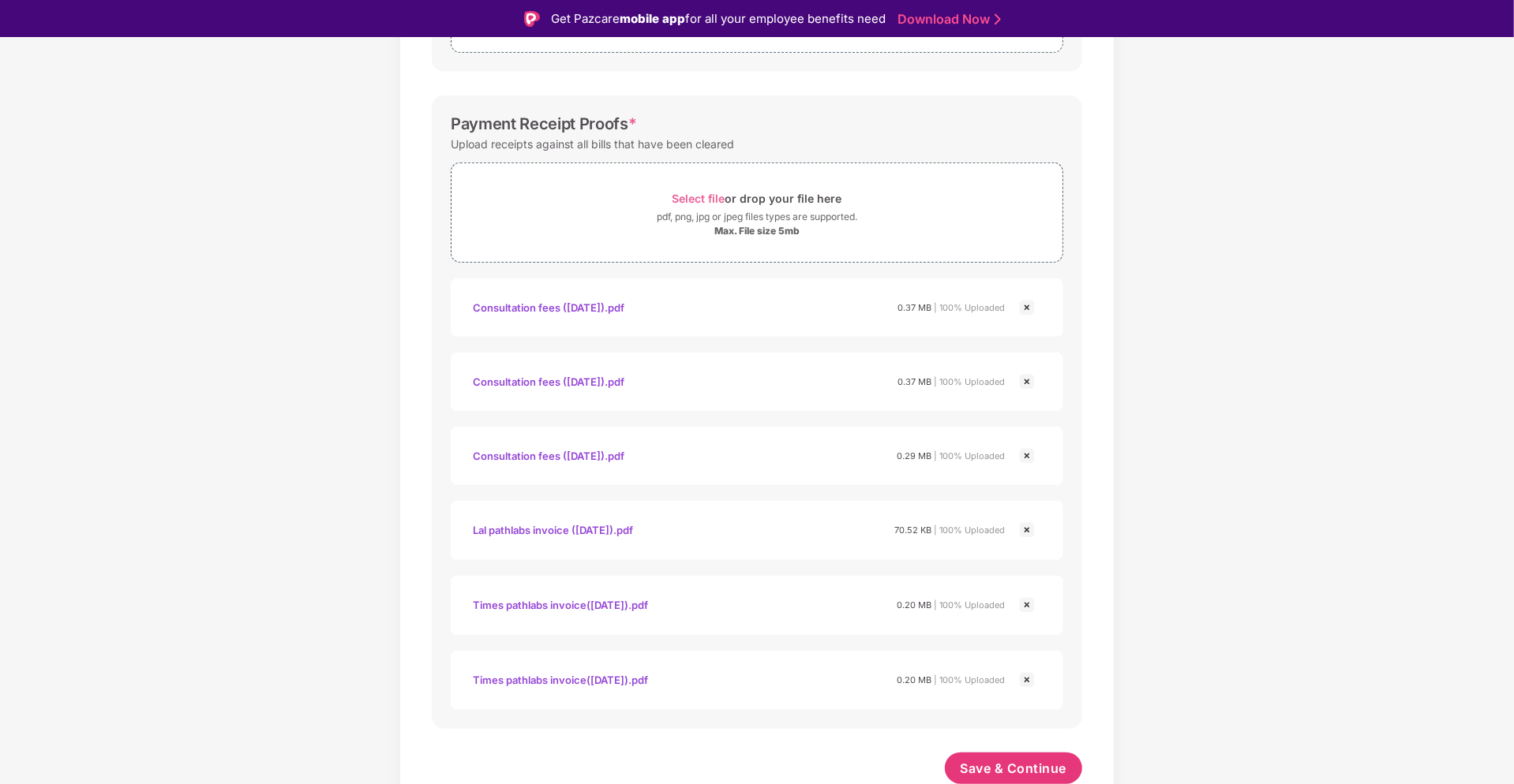
scroll to position [618, 0]
click at [1008, 764] on span "Save & Continue" at bounding box center [1014, 769] width 107 height 17
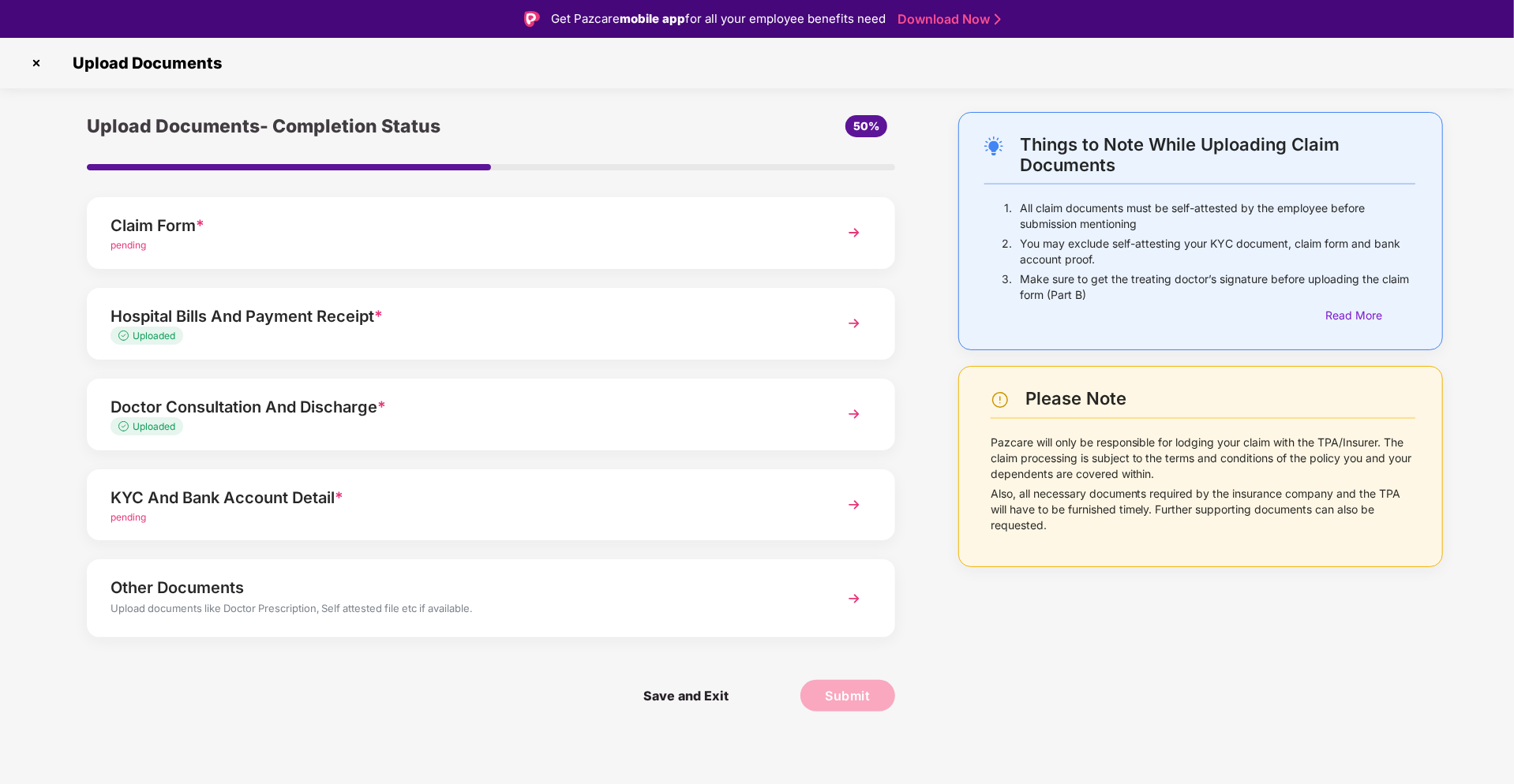
click at [236, 235] on div "Claim Form *" at bounding box center [458, 225] width 697 height 25
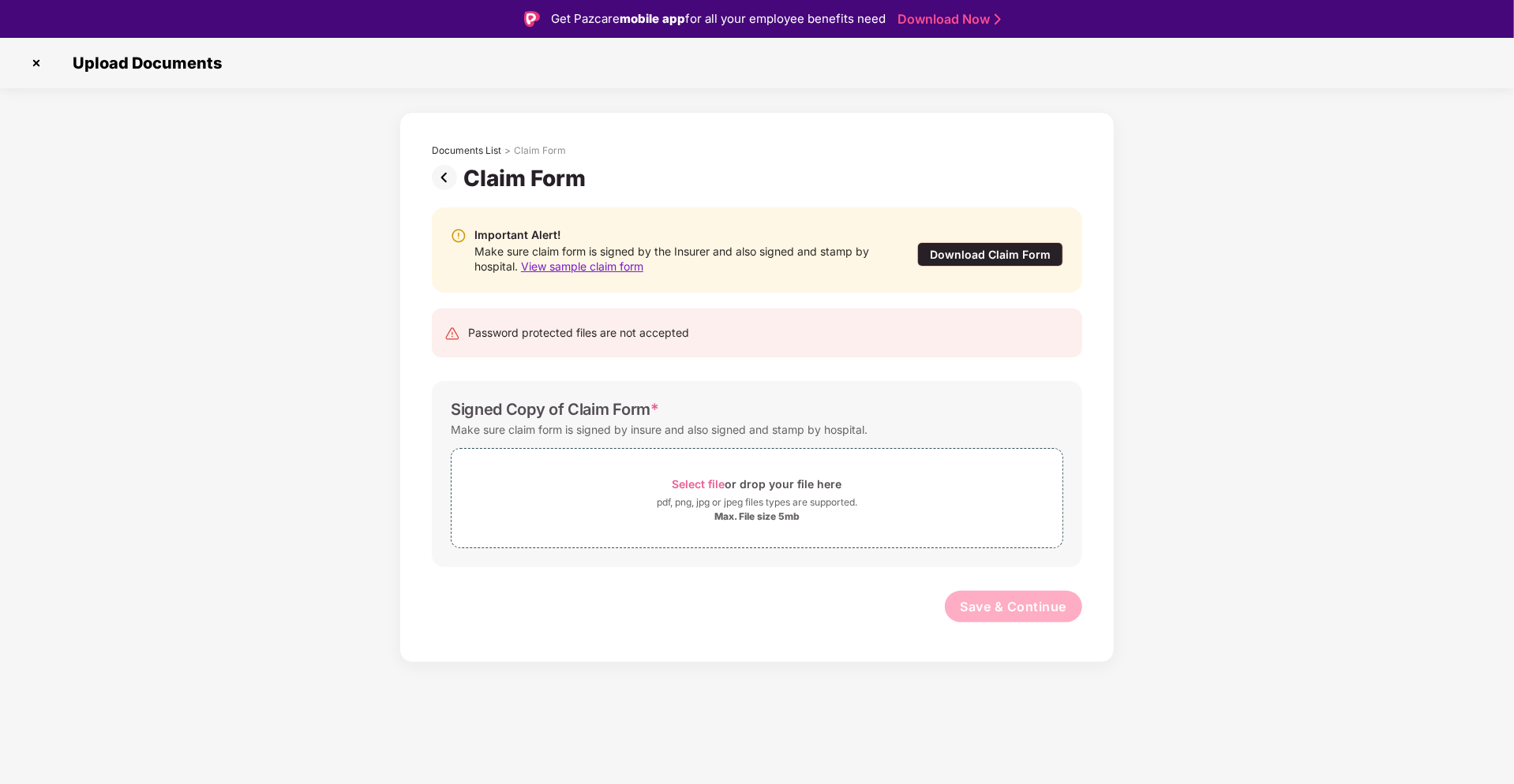
click at [35, 68] on img at bounding box center [36, 63] width 25 height 25
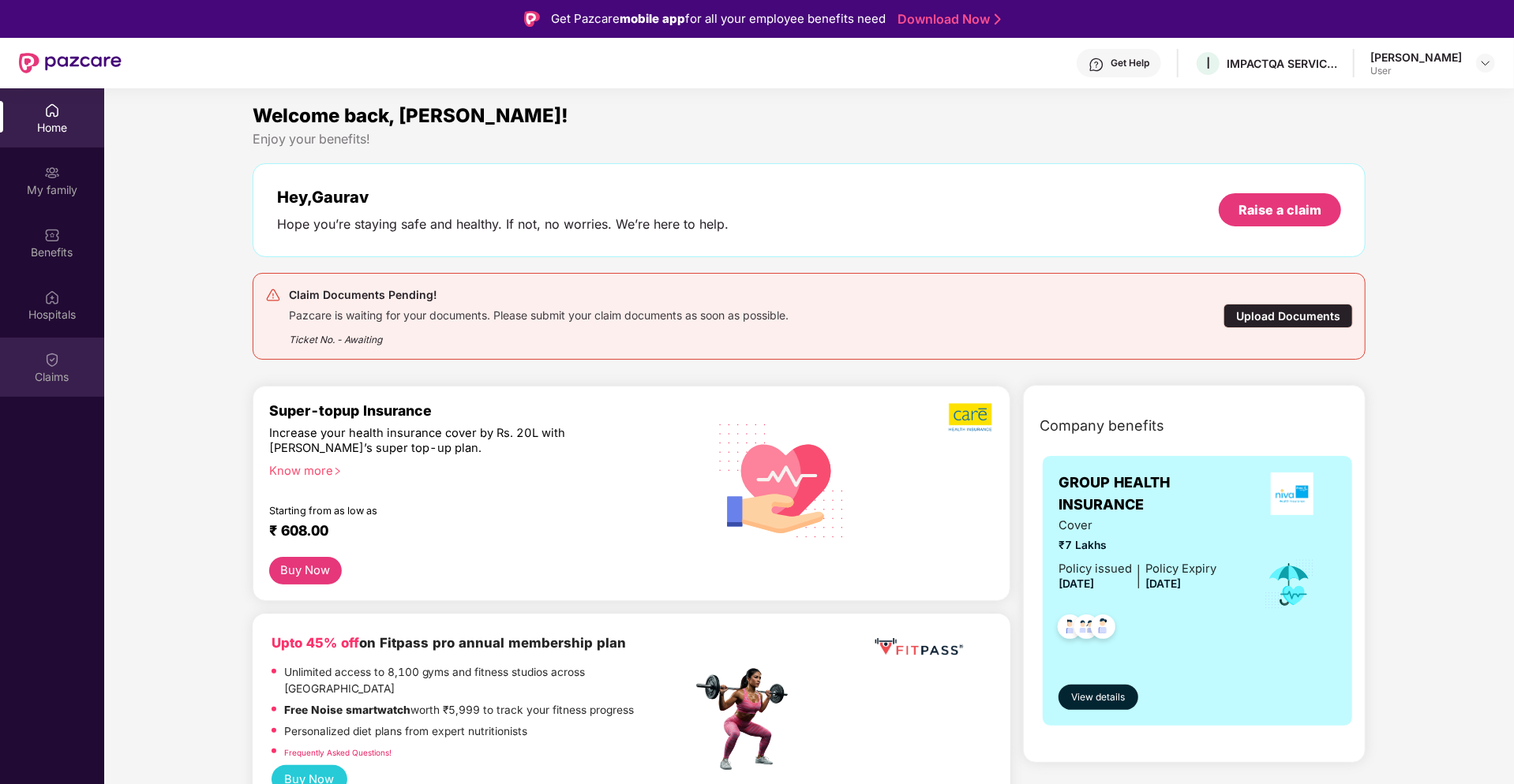
click at [55, 365] on img at bounding box center [52, 360] width 16 height 16
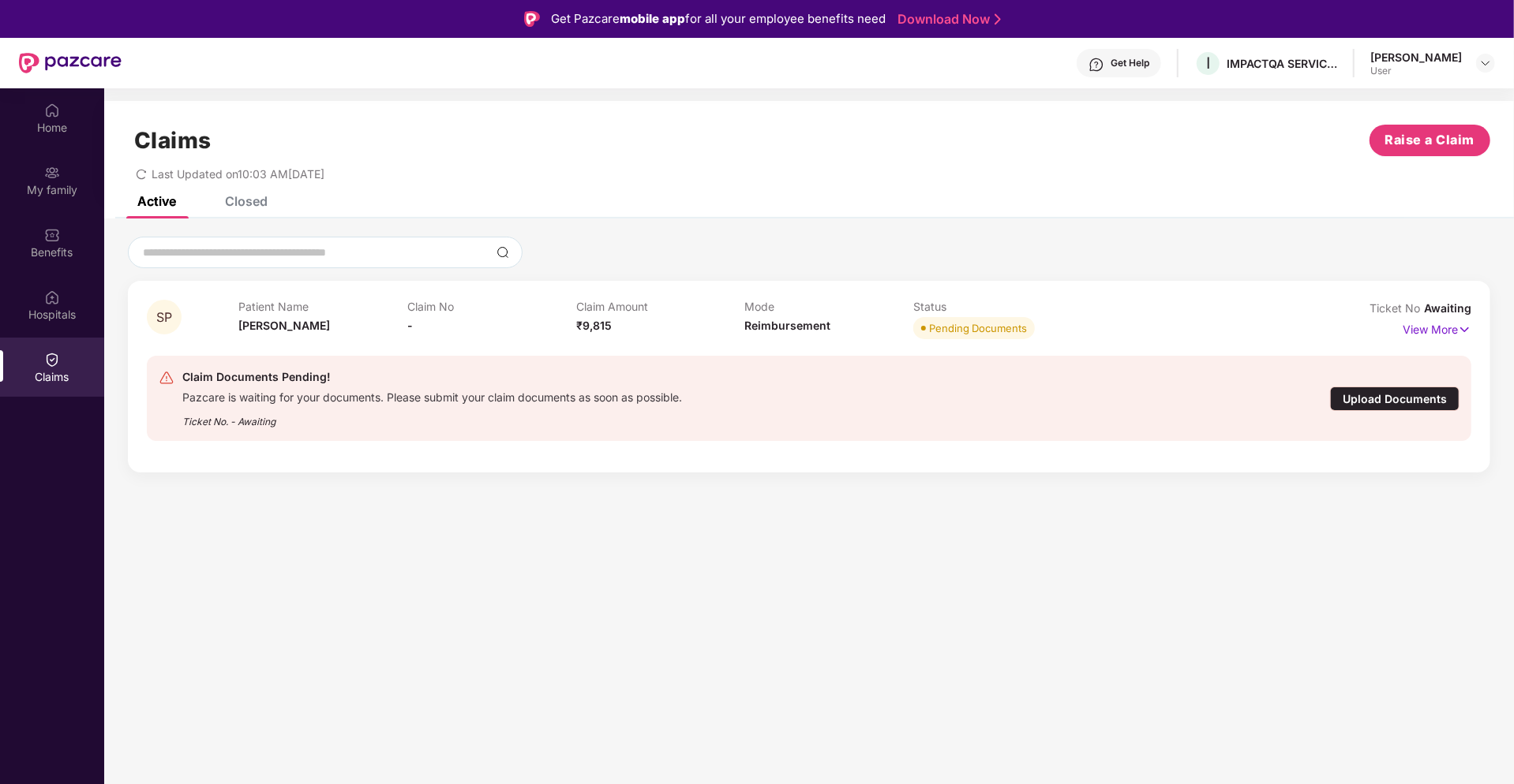
click at [1403, 396] on div "Upload Documents" at bounding box center [1395, 398] width 130 height 25
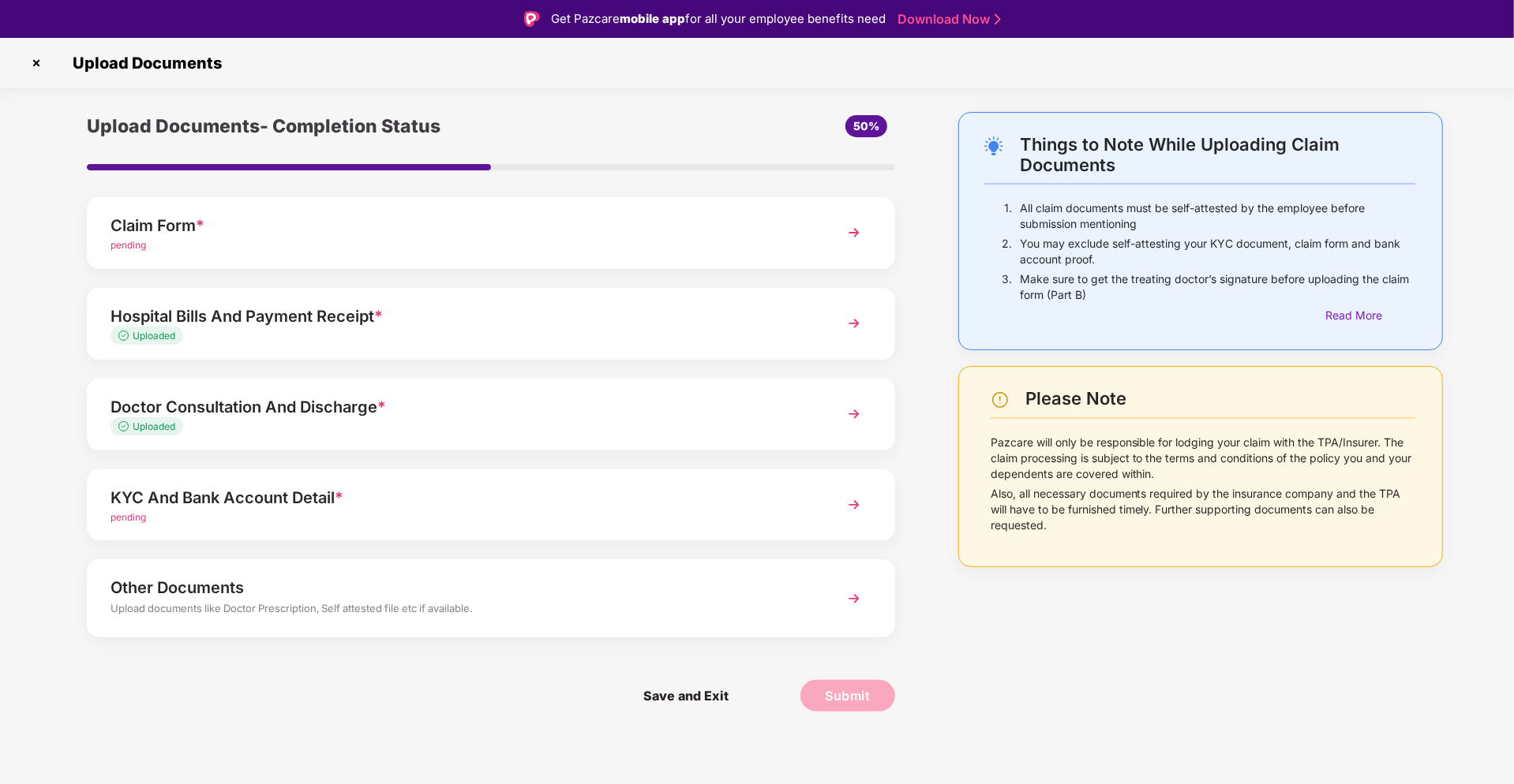
click at [411, 515] on div "pending" at bounding box center [458, 517] width 697 height 15
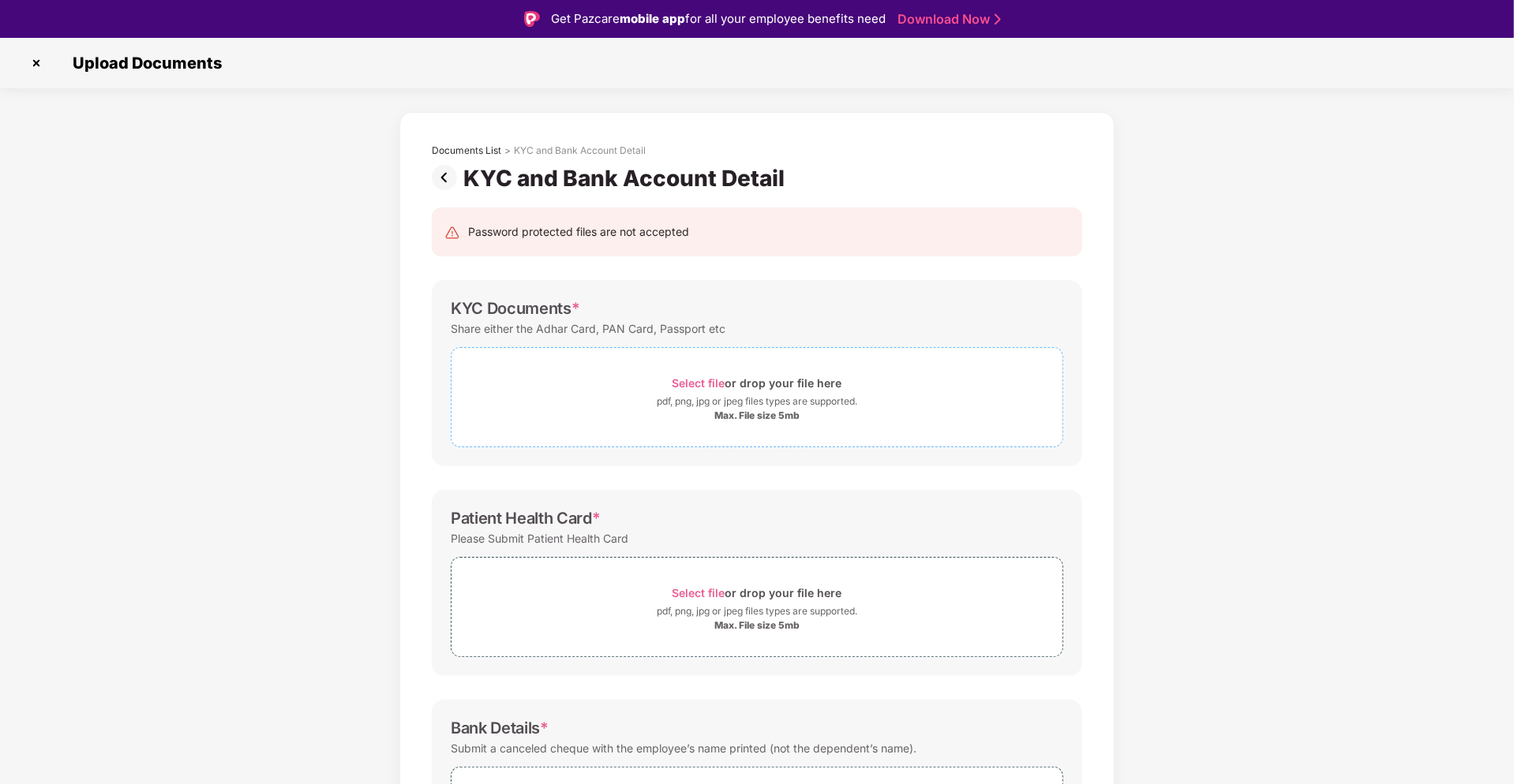
scroll to position [155, 0]
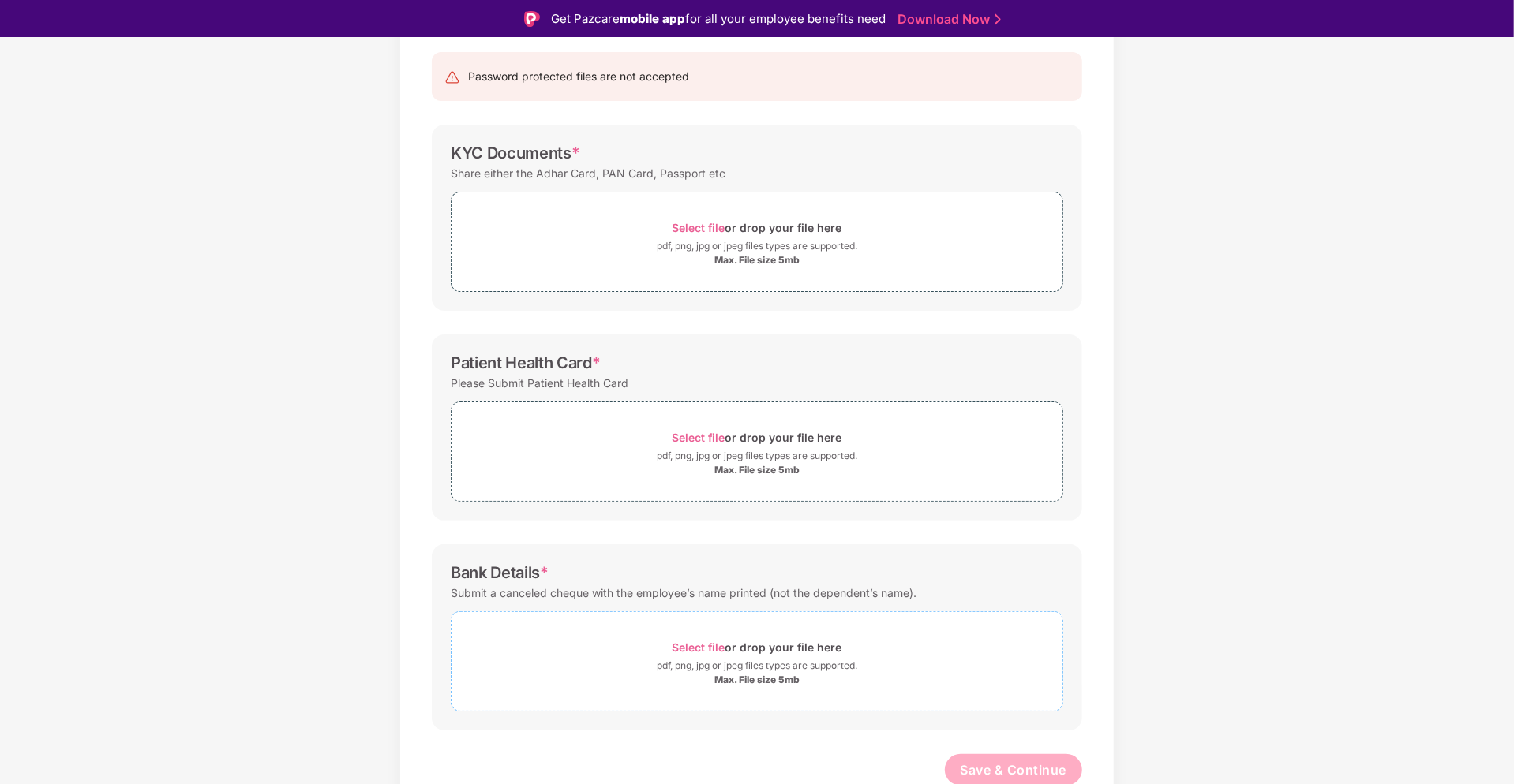
click at [692, 641] on span "Select file" at bounding box center [699, 647] width 53 height 13
click at [700, 647] on span "Select file" at bounding box center [699, 647] width 53 height 13
click at [710, 225] on span "Select file" at bounding box center [699, 227] width 53 height 13
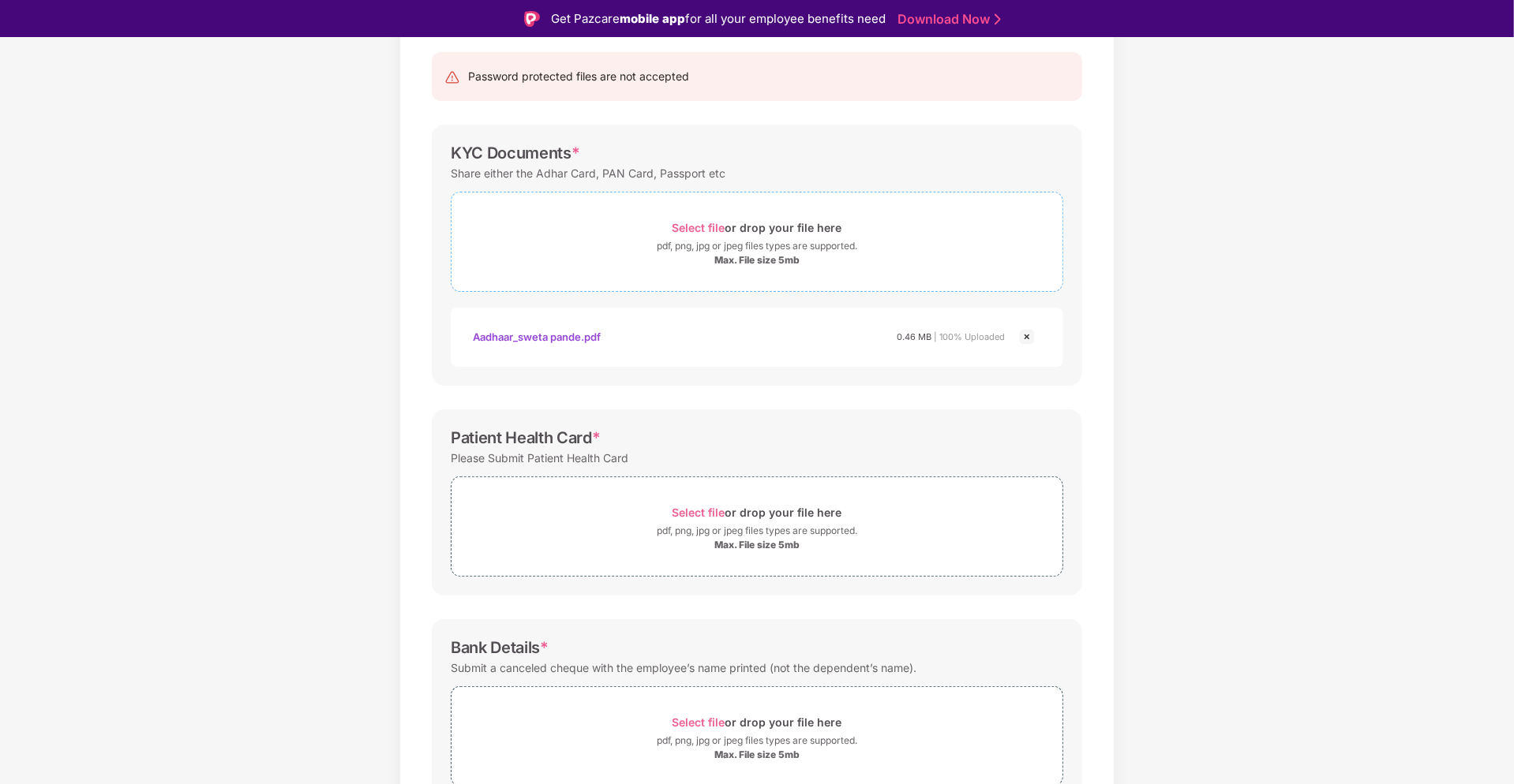
click at [707, 228] on span "Select file" at bounding box center [699, 227] width 53 height 13
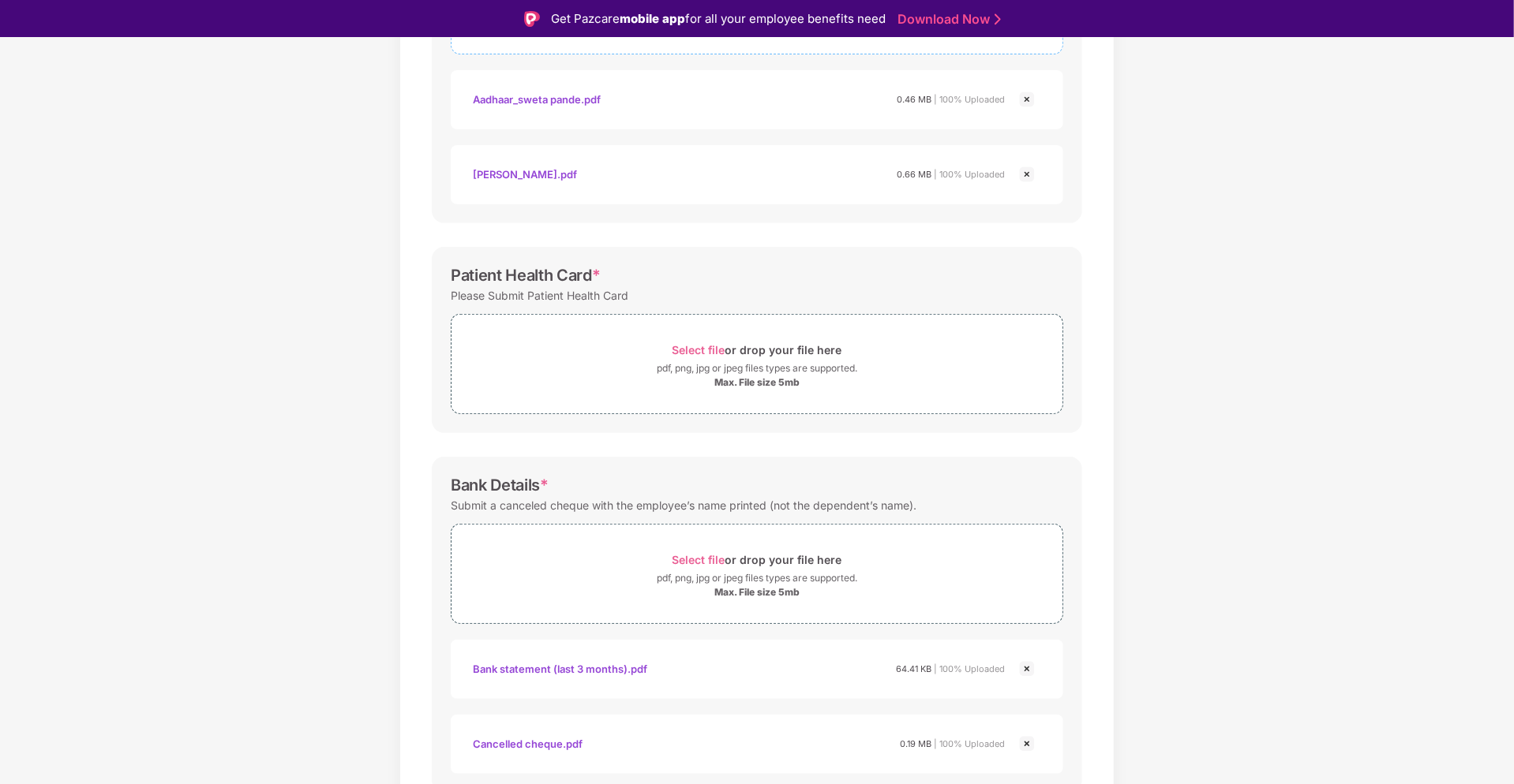
scroll to position [440, 0]
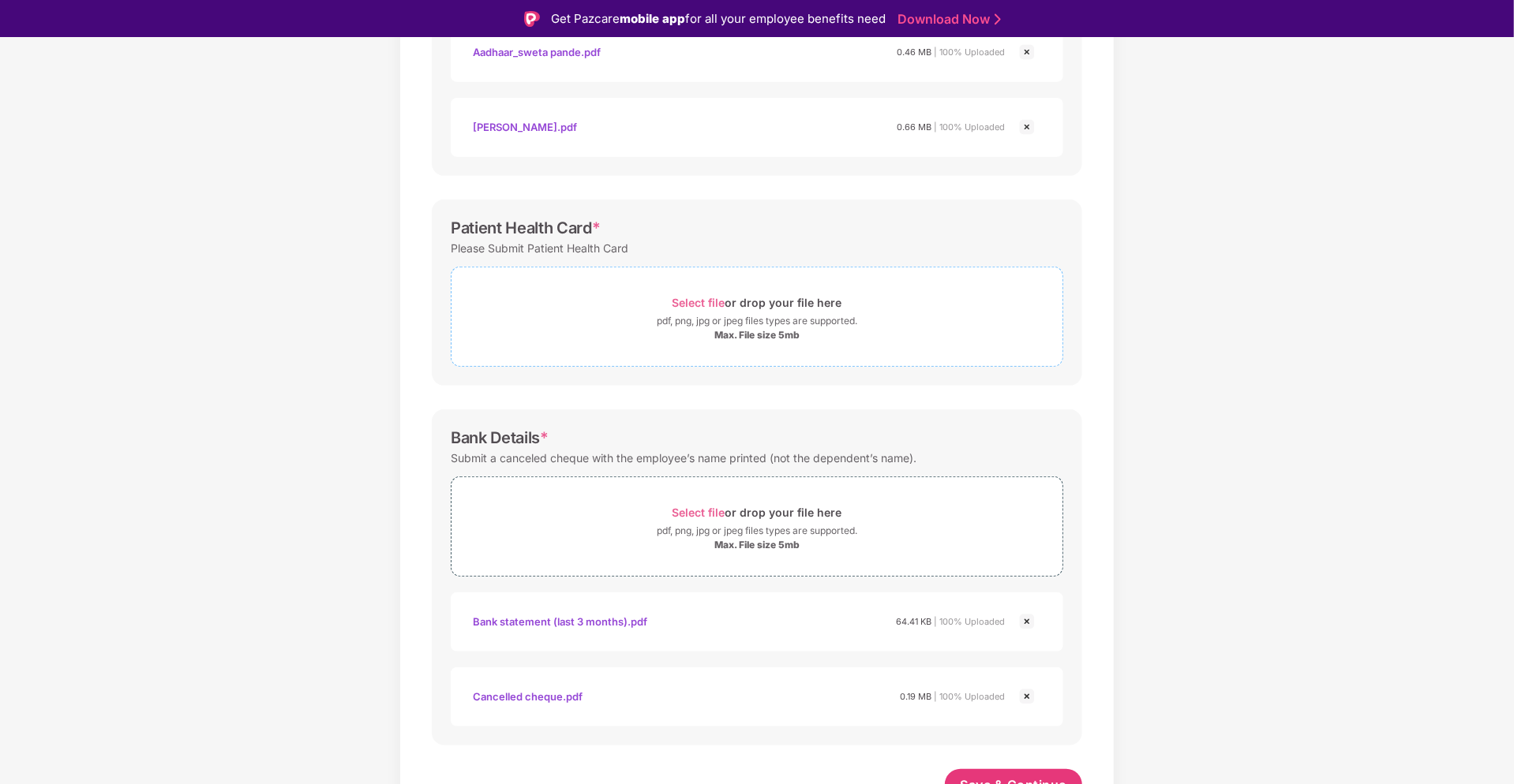
click at [691, 297] on span "Select file" at bounding box center [699, 302] width 53 height 13
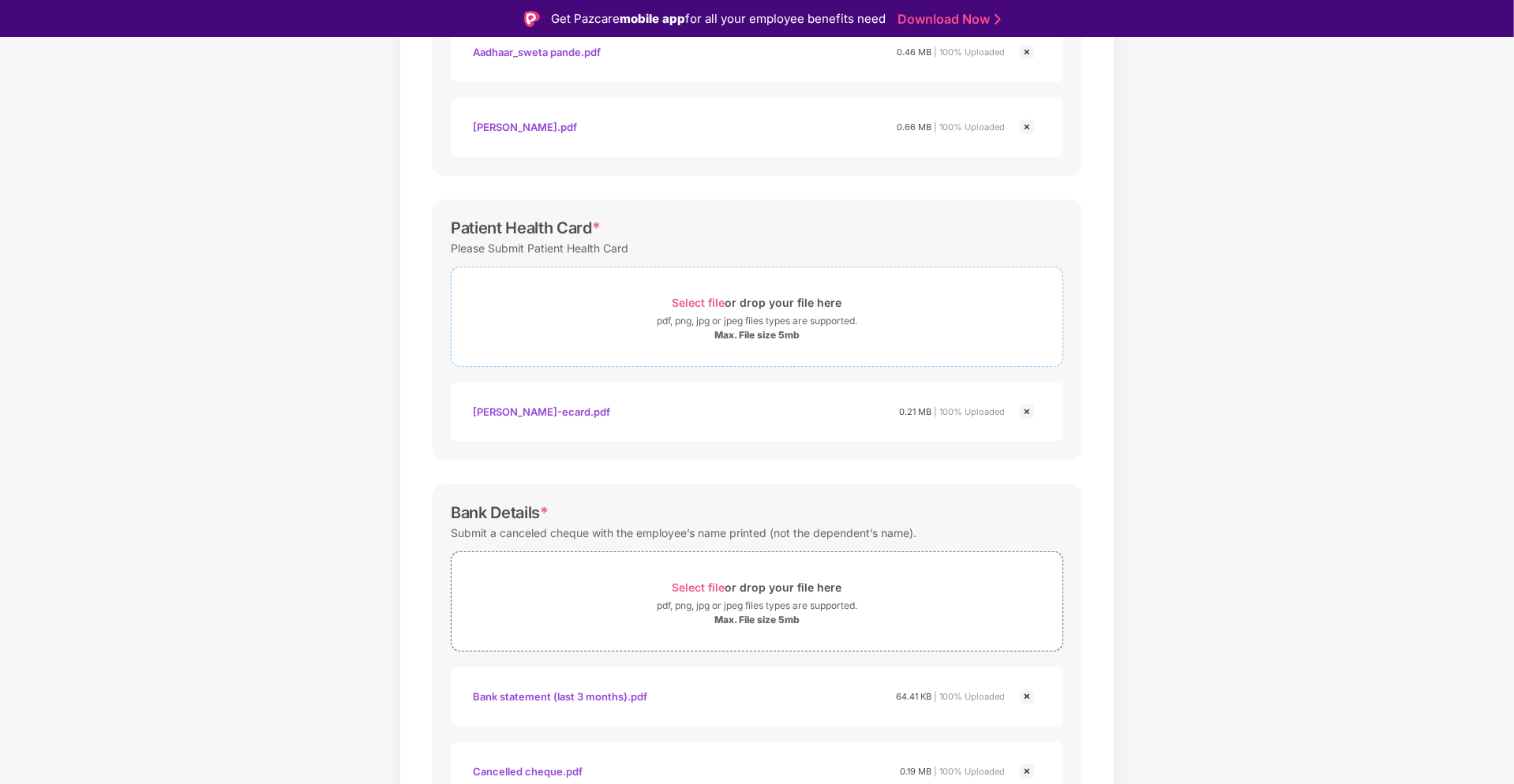
click at [704, 298] on span "Select file" at bounding box center [699, 302] width 53 height 13
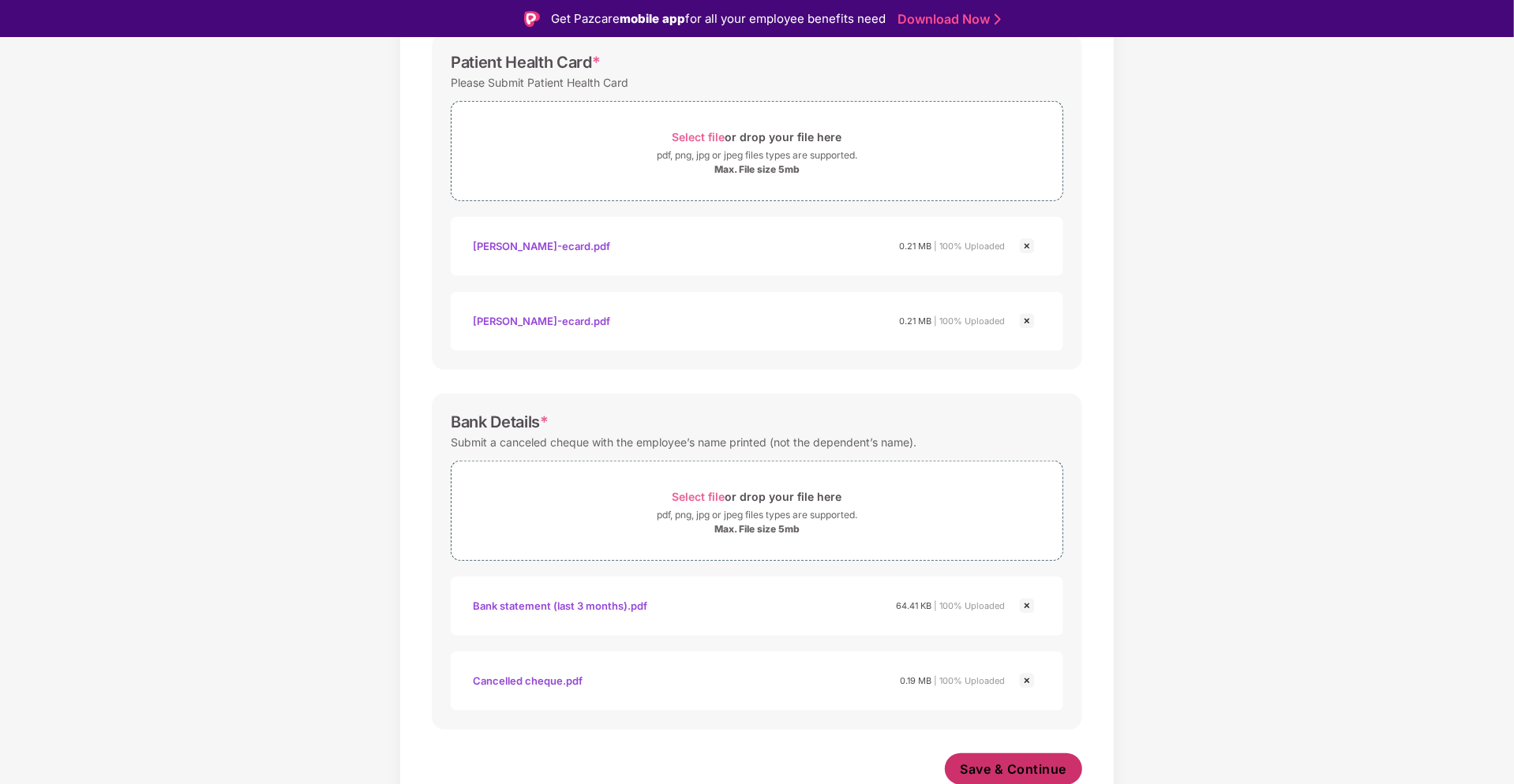
scroll to position [605, 0]
click at [1027, 774] on span "Save & Continue" at bounding box center [1014, 769] width 107 height 17
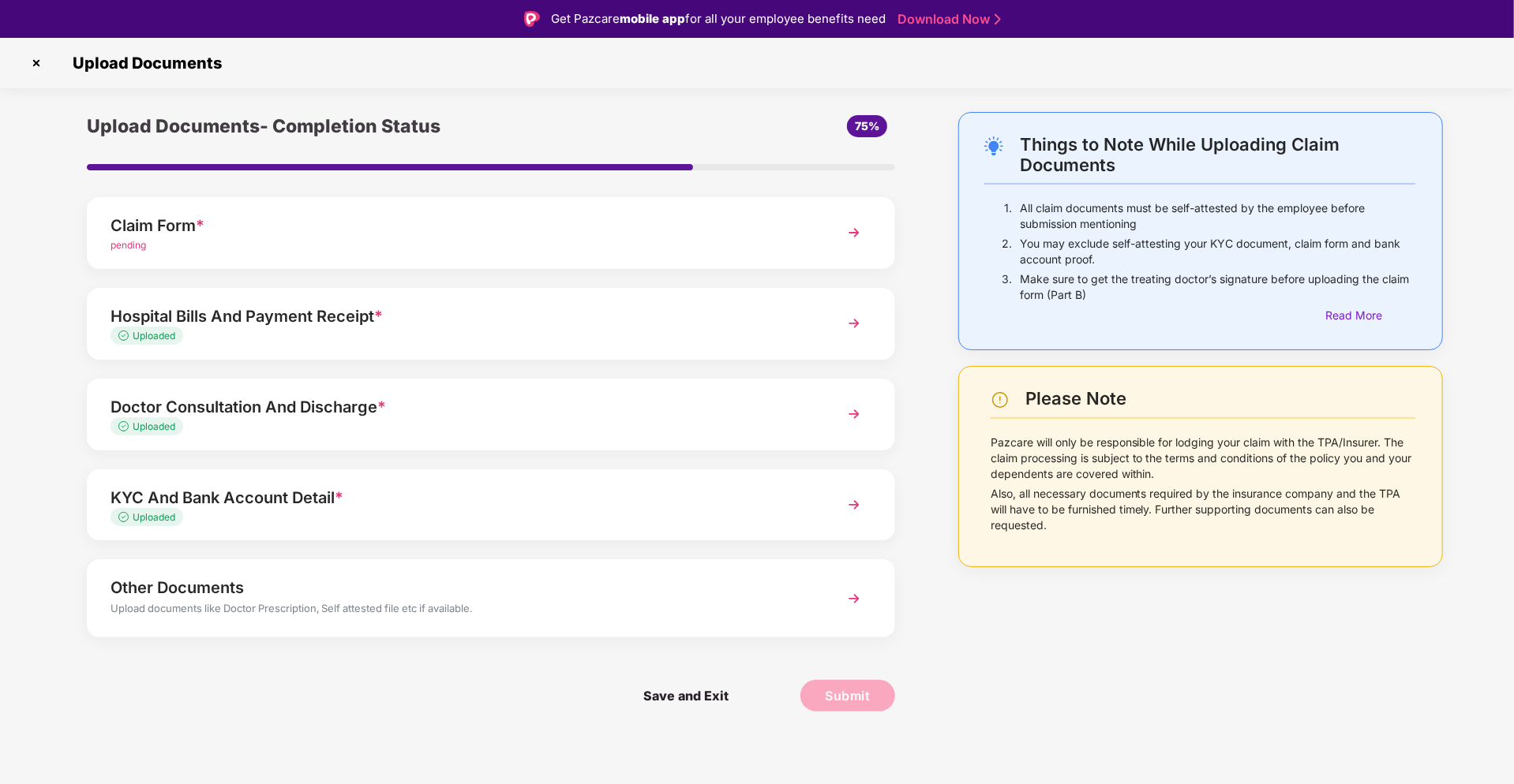
click at [414, 335] on div "Uploaded" at bounding box center [458, 336] width 697 height 15
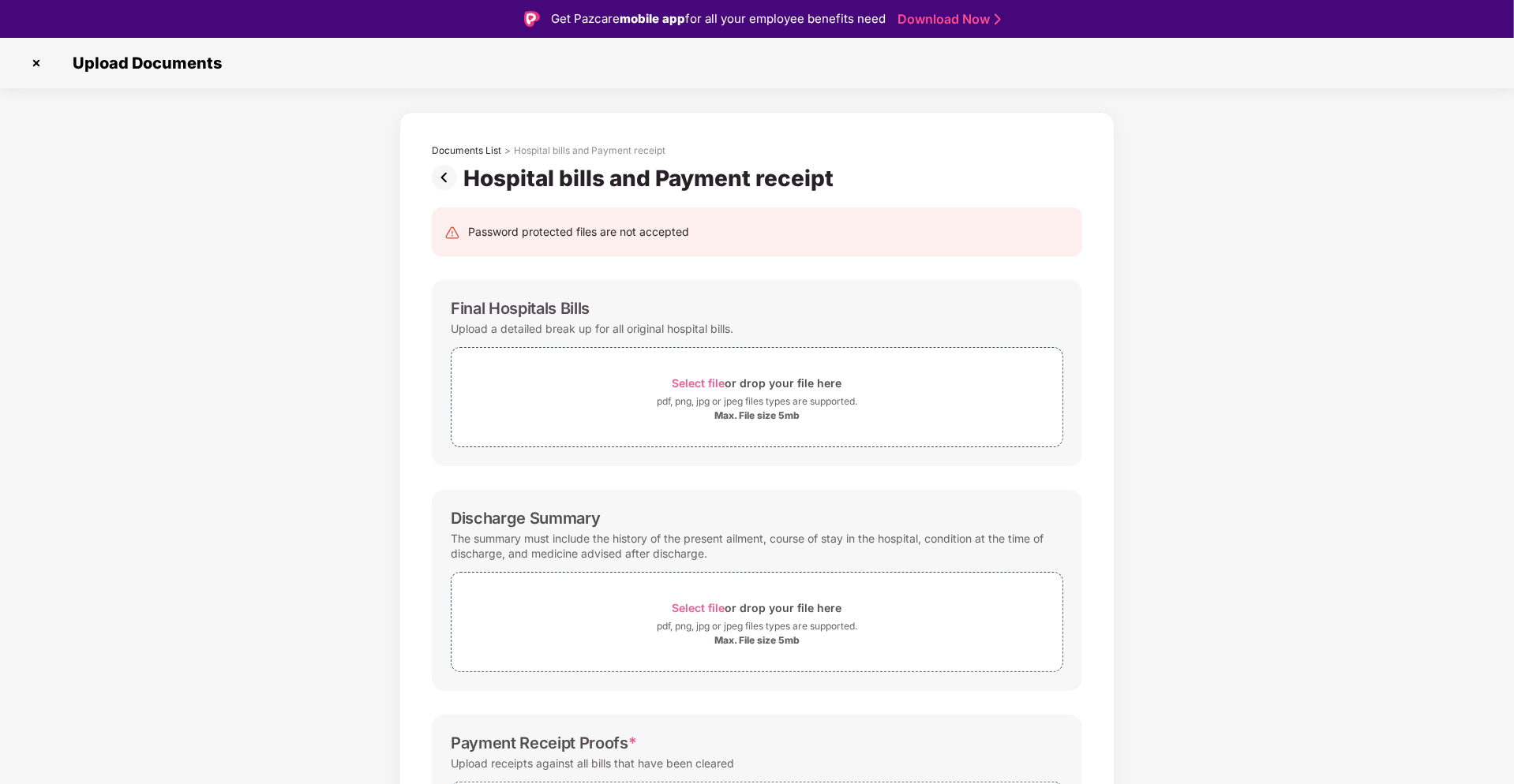
click at [442, 174] on img at bounding box center [448, 177] width 32 height 25
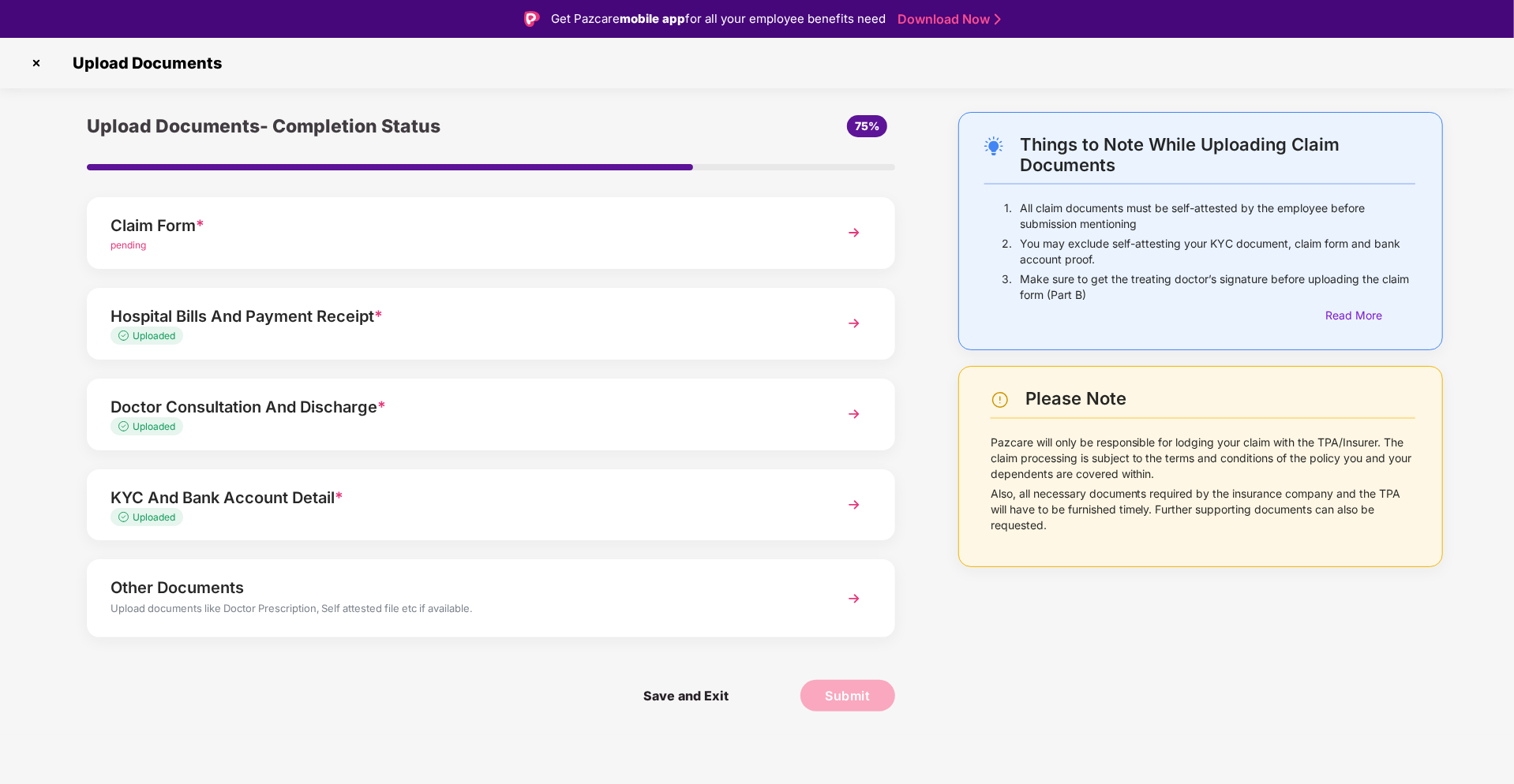
click at [454, 425] on div "Uploaded" at bounding box center [458, 426] width 697 height 15
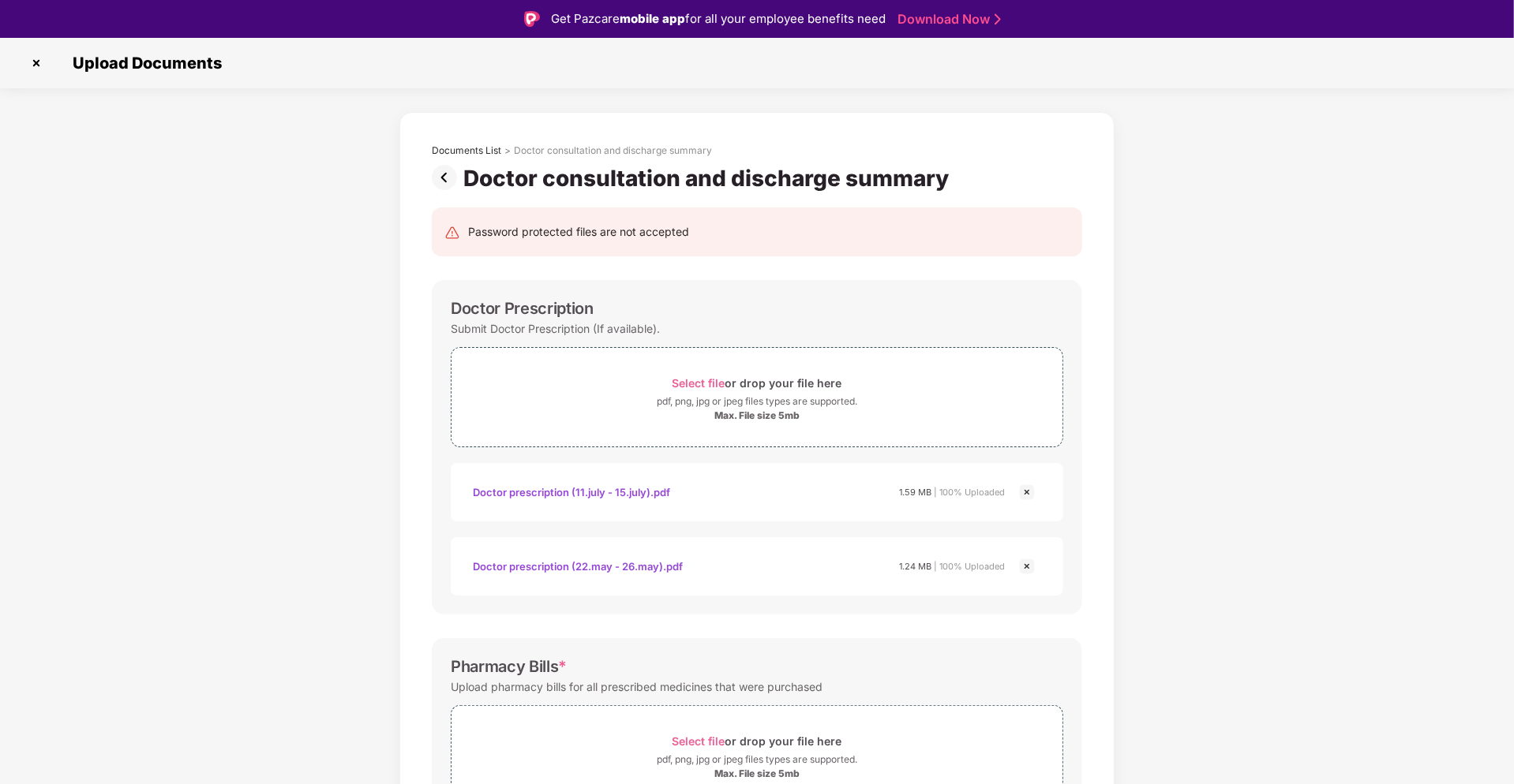
click at [445, 170] on img at bounding box center [448, 177] width 32 height 25
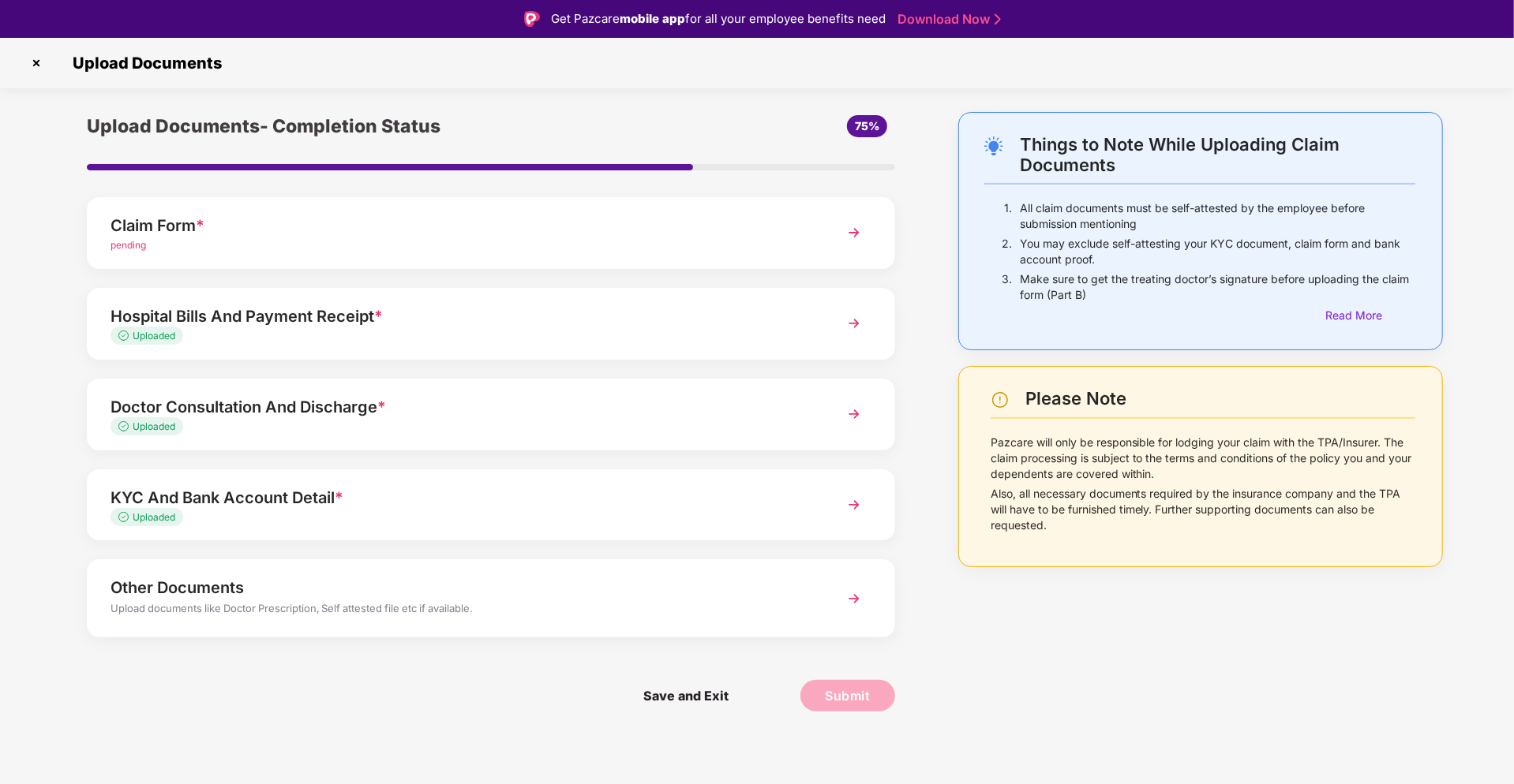
click at [351, 514] on div "Uploaded" at bounding box center [458, 517] width 697 height 15
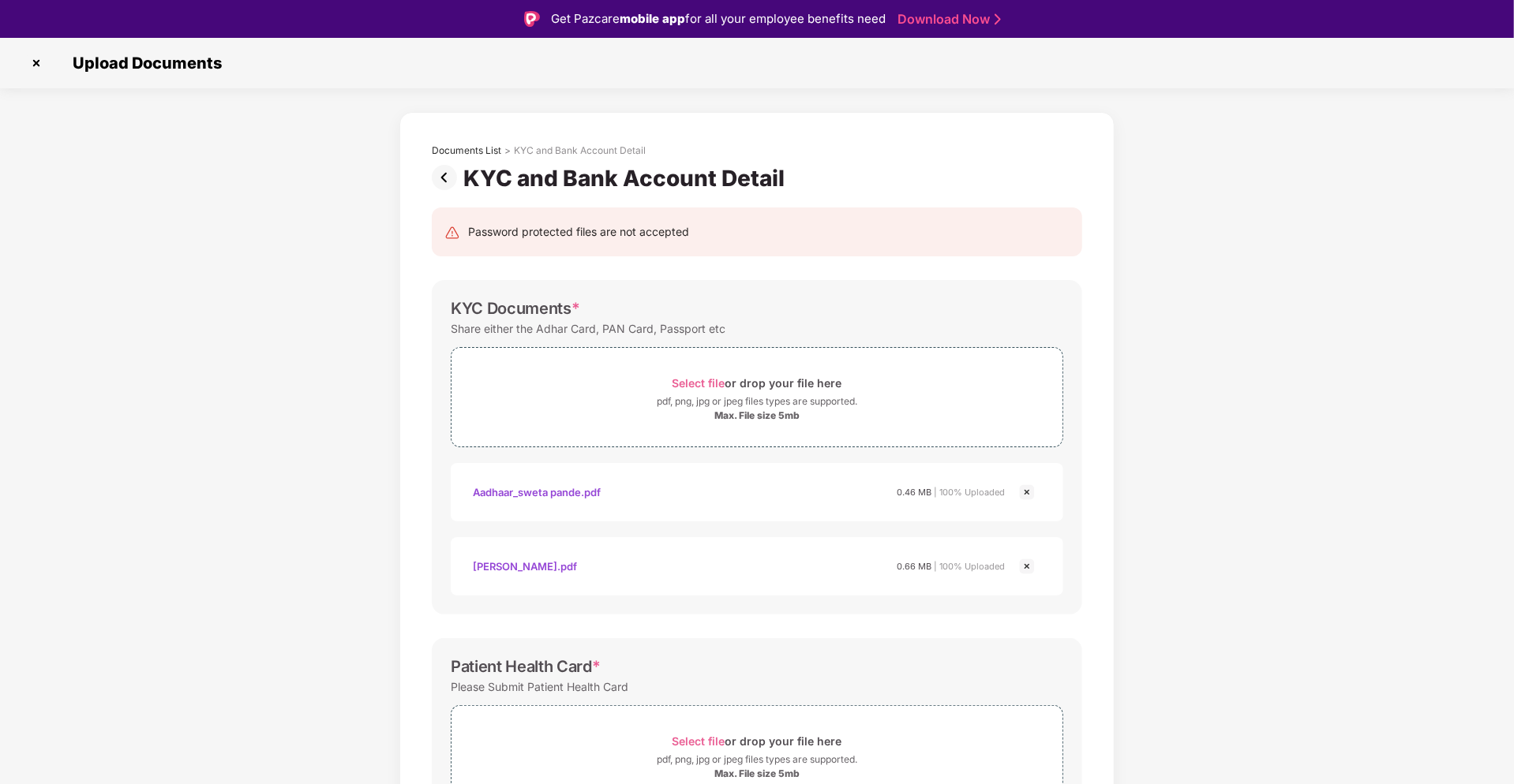
click at [444, 172] on img at bounding box center [448, 177] width 32 height 25
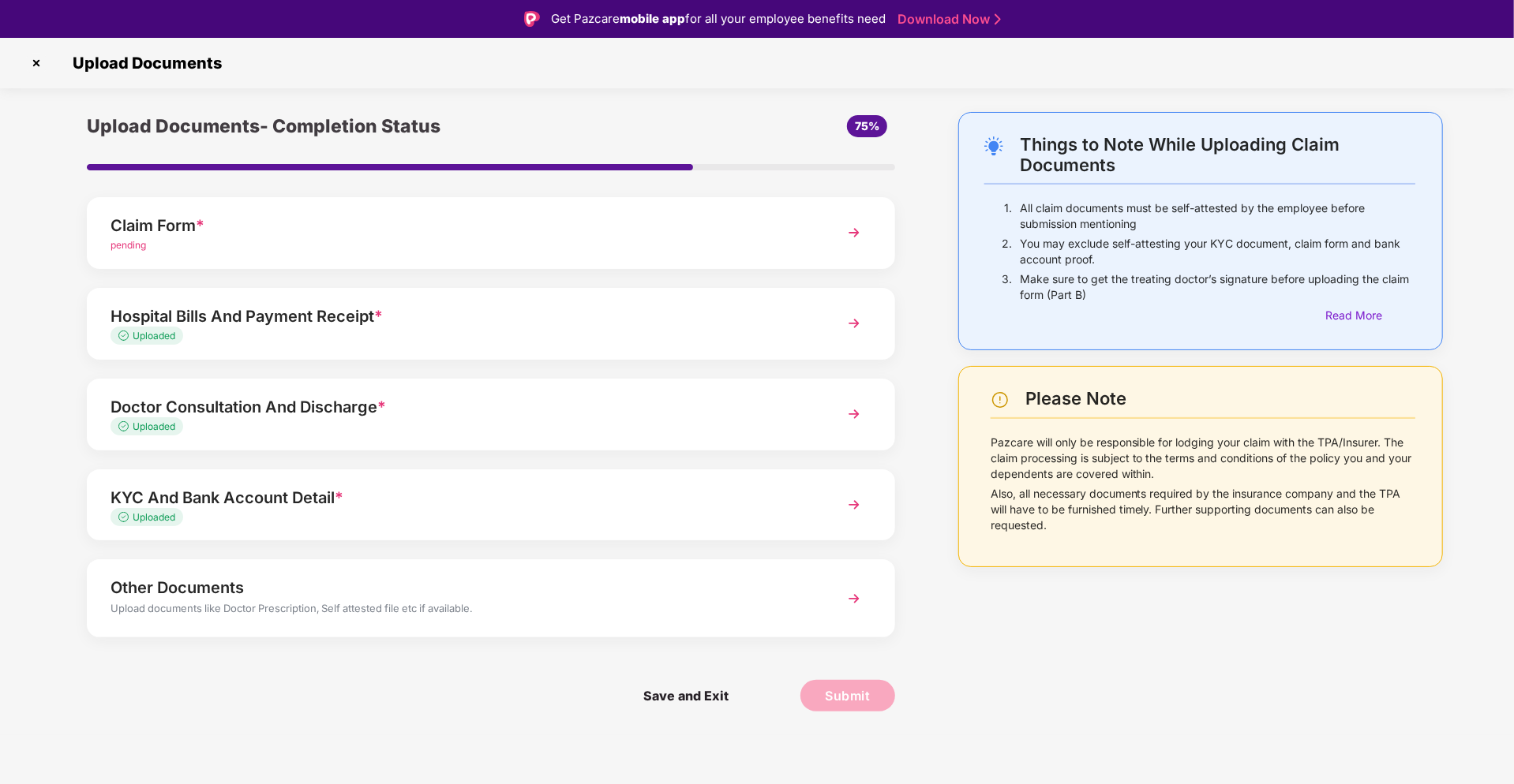
click at [290, 410] on div "Doctor Consultation And Discharge *" at bounding box center [458, 406] width 697 height 25
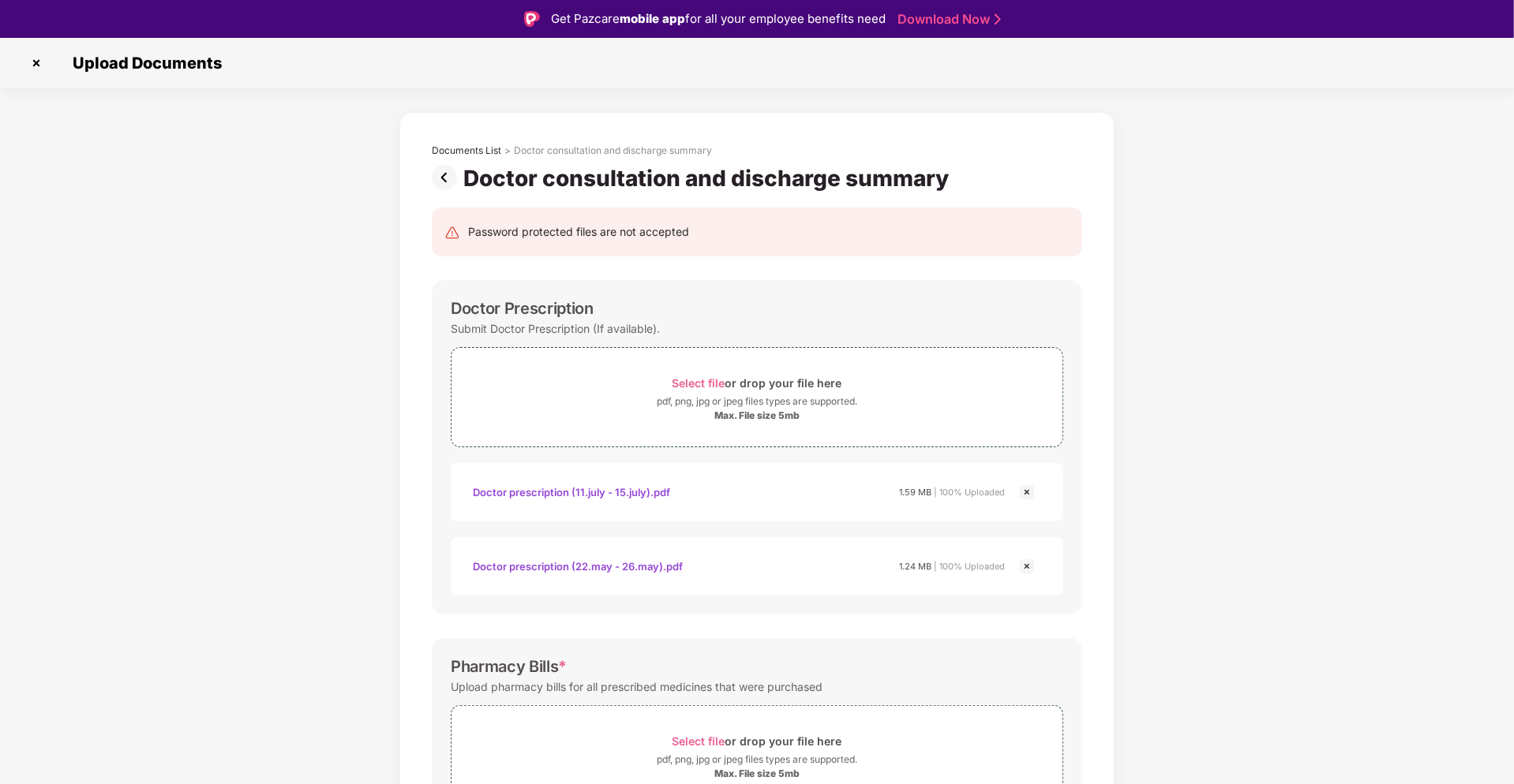
click at [441, 176] on img at bounding box center [448, 177] width 32 height 25
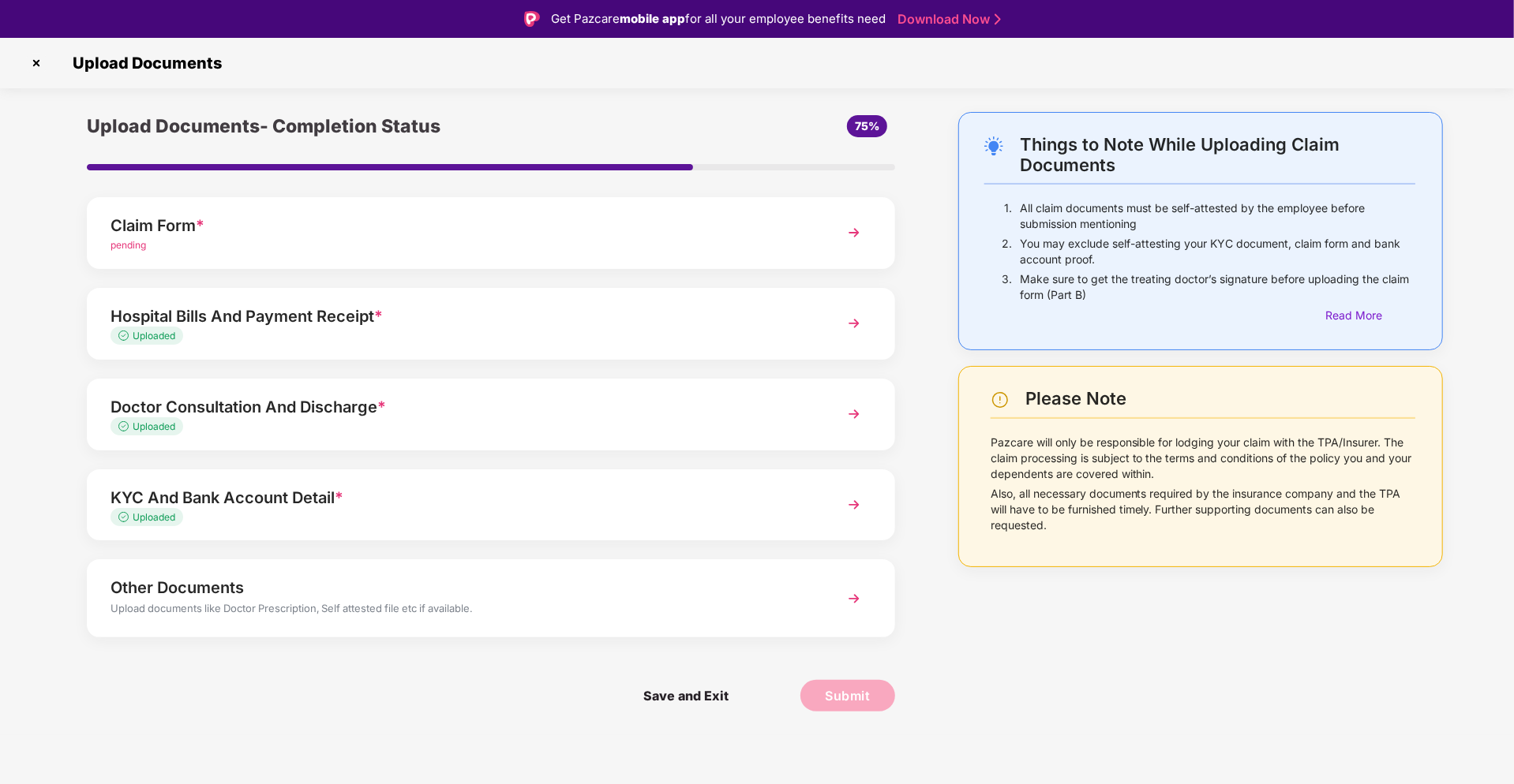
click at [322, 514] on div "Uploaded" at bounding box center [458, 517] width 697 height 15
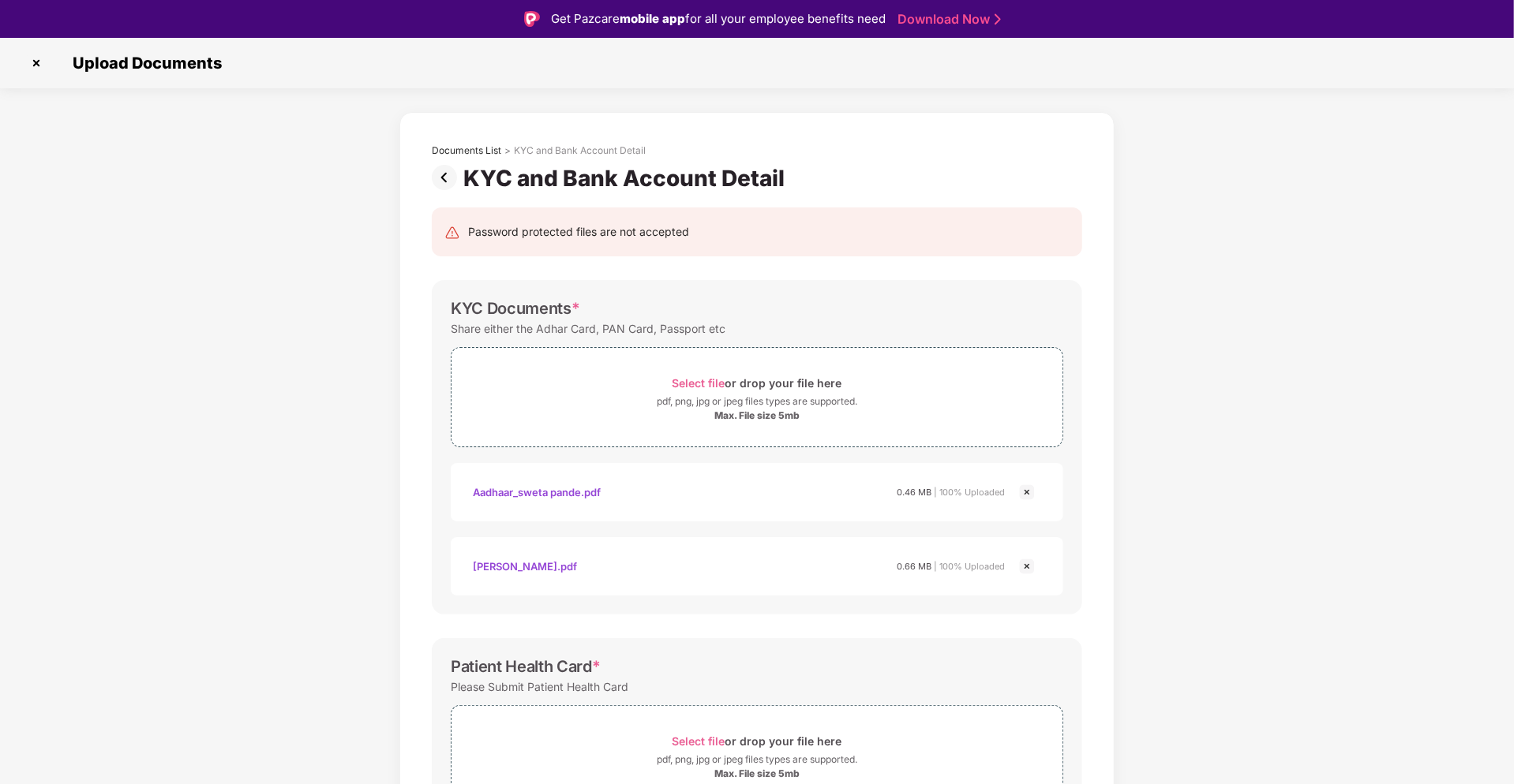
click at [442, 176] on img at bounding box center [448, 177] width 32 height 25
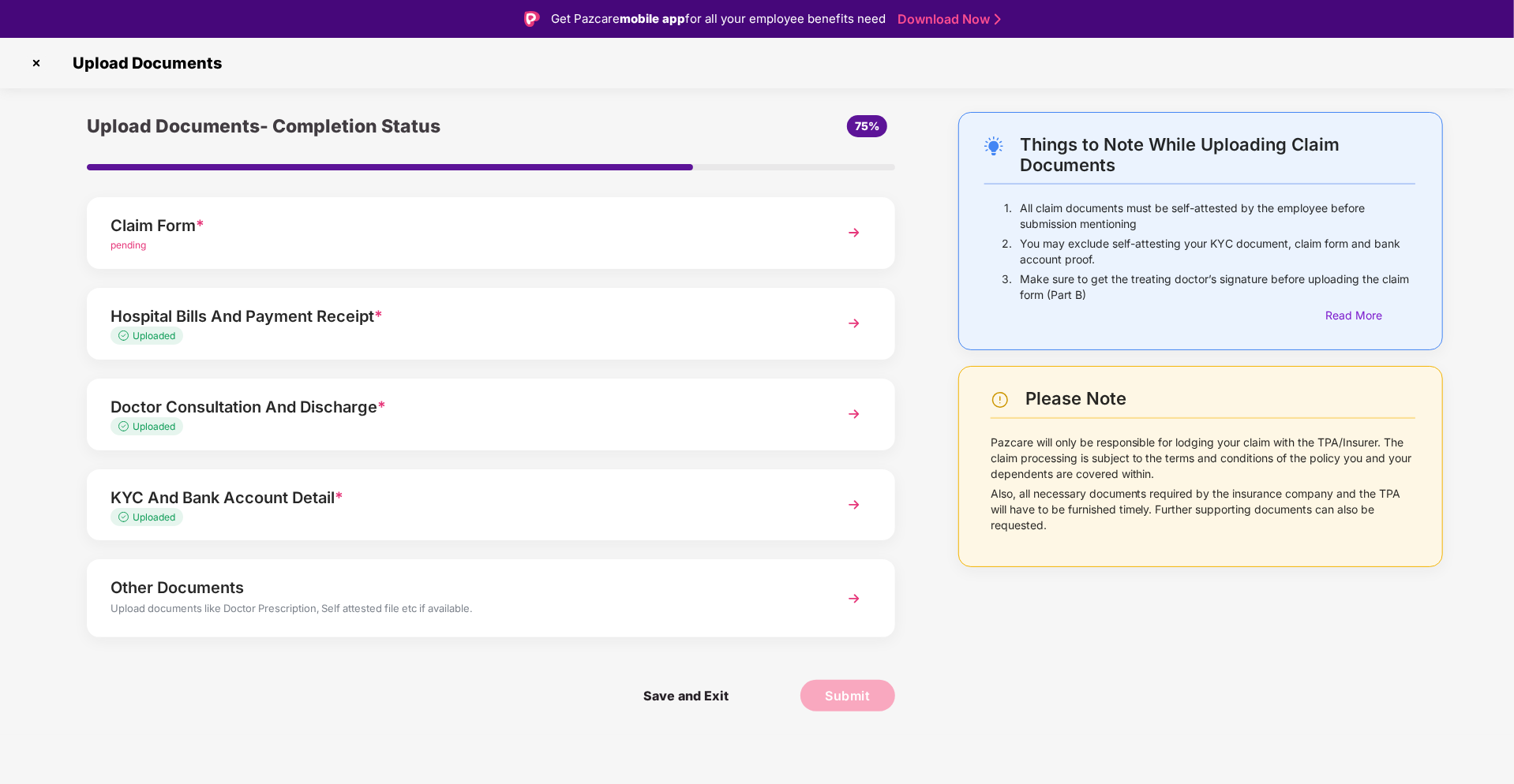
click at [275, 316] on div "Hospital Bills And Payment Receipt *" at bounding box center [458, 316] width 697 height 25
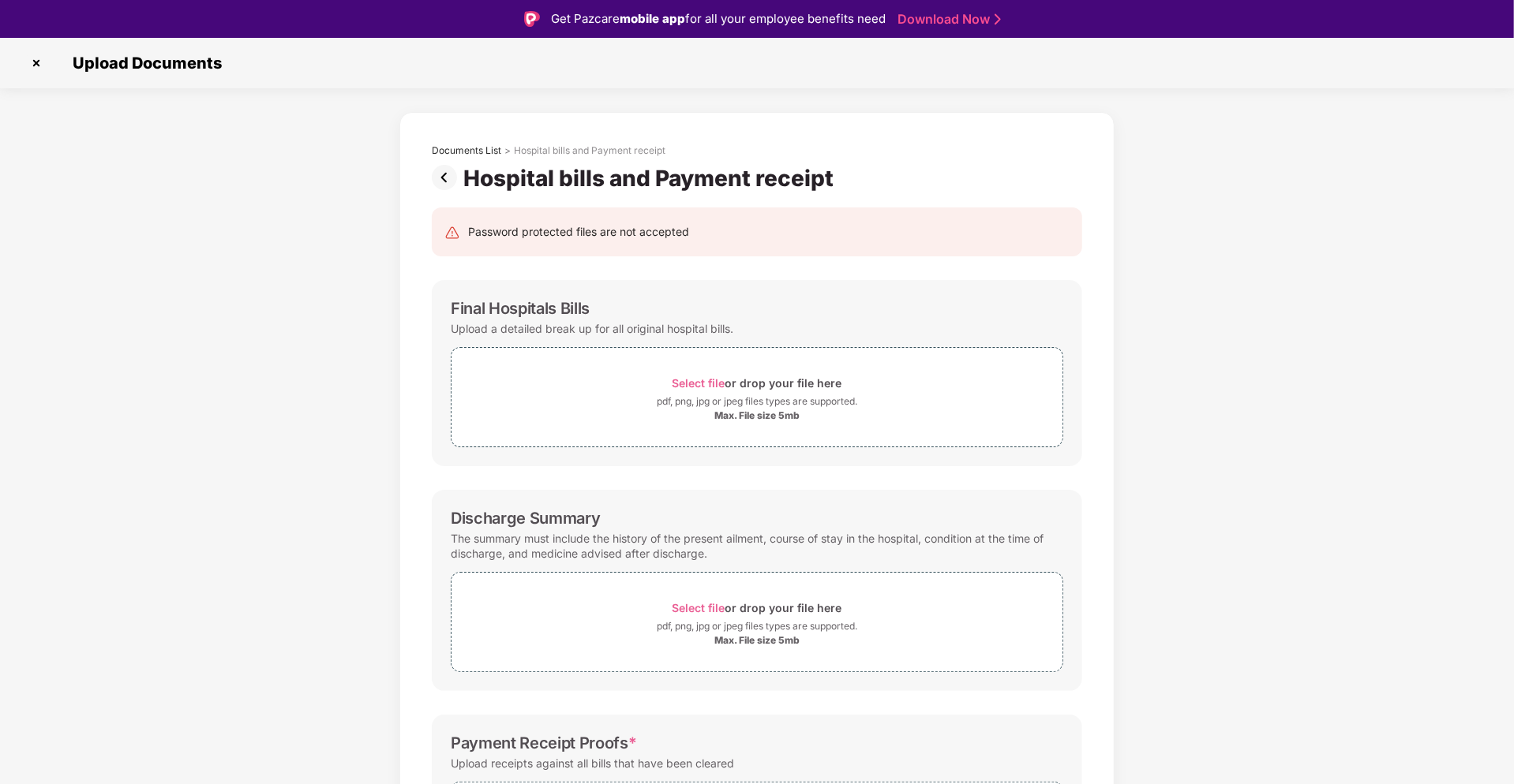
click at [445, 179] on img at bounding box center [448, 177] width 32 height 25
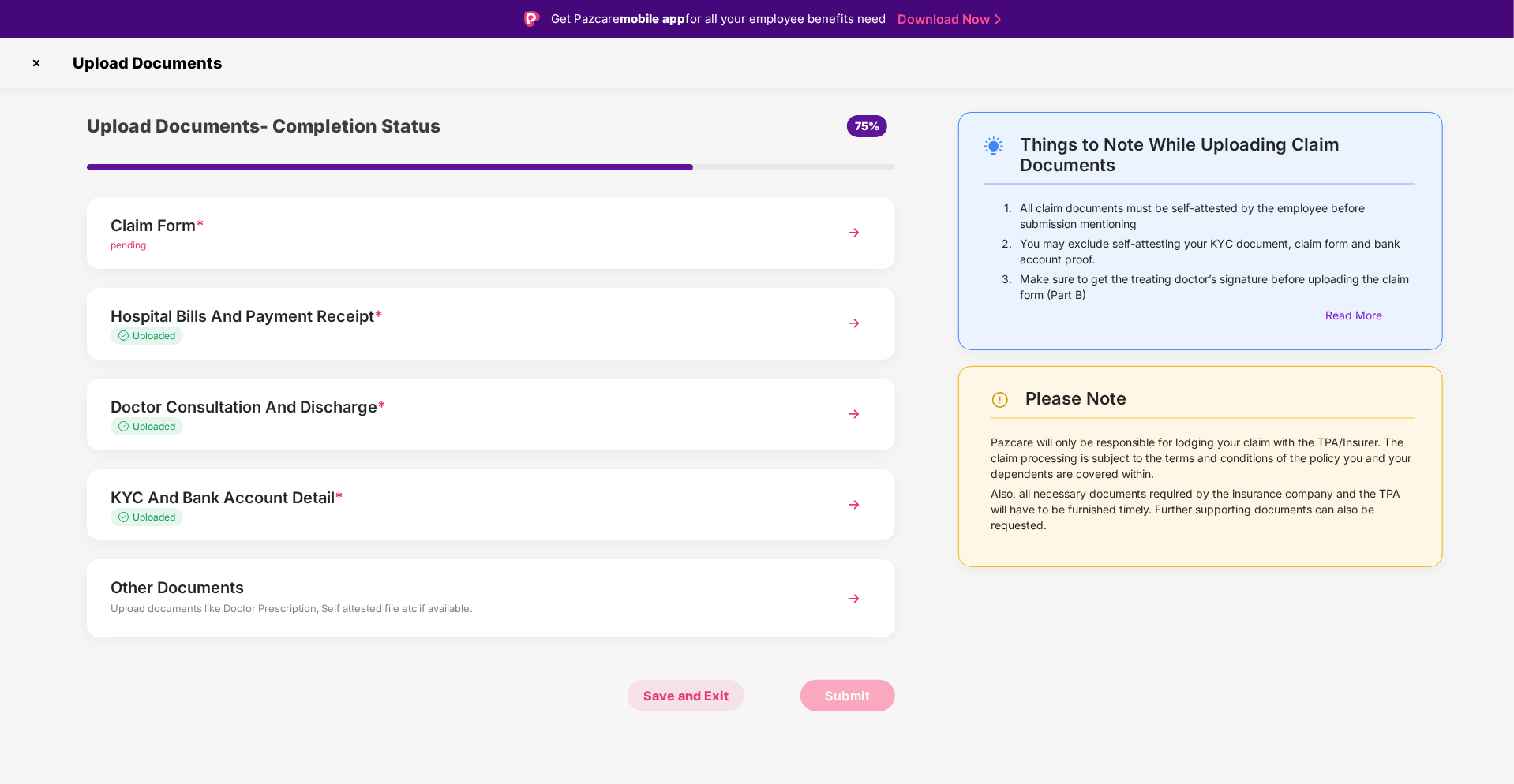
click at [675, 704] on span "Save and Exit" at bounding box center [686, 696] width 117 height 32
